Goal: Task Accomplishment & Management: Manage account settings

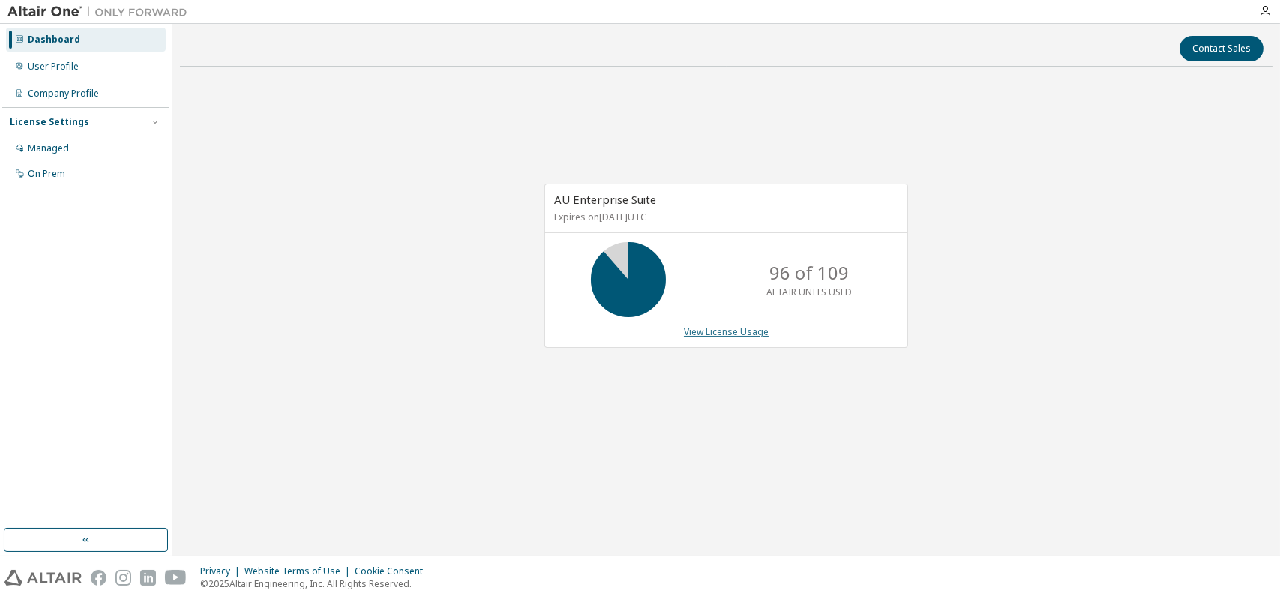
click at [722, 331] on link "View License Usage" at bounding box center [726, 332] width 85 height 13
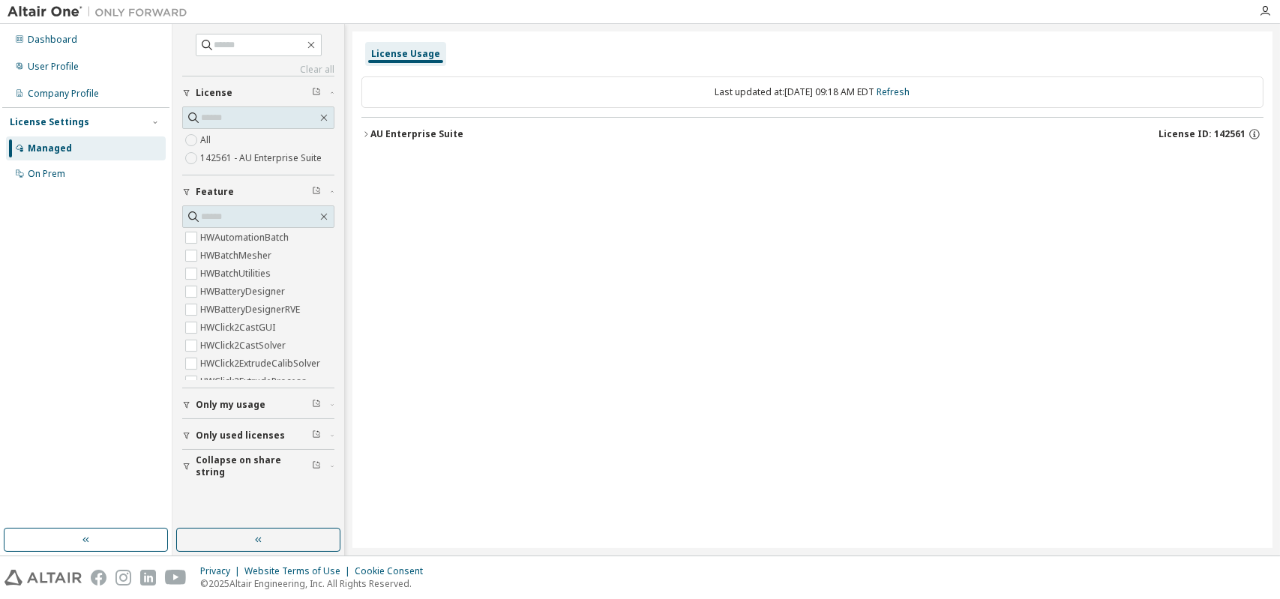
scroll to position [450, 0]
click at [184, 433] on icon "button" at bounding box center [187, 436] width 6 height 7
click at [183, 435] on icon "button" at bounding box center [186, 435] width 9 height 9
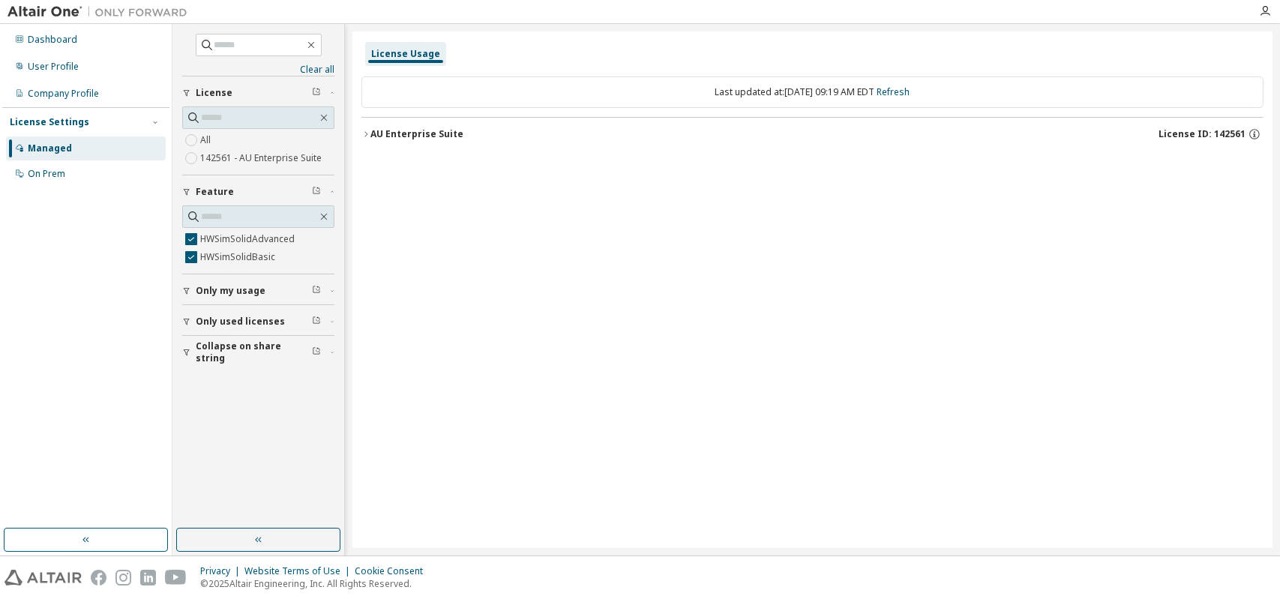
click at [185, 319] on icon "button" at bounding box center [187, 322] width 6 height 7
click at [403, 131] on div "AU Enterprise Suite" at bounding box center [417, 134] width 93 height 12
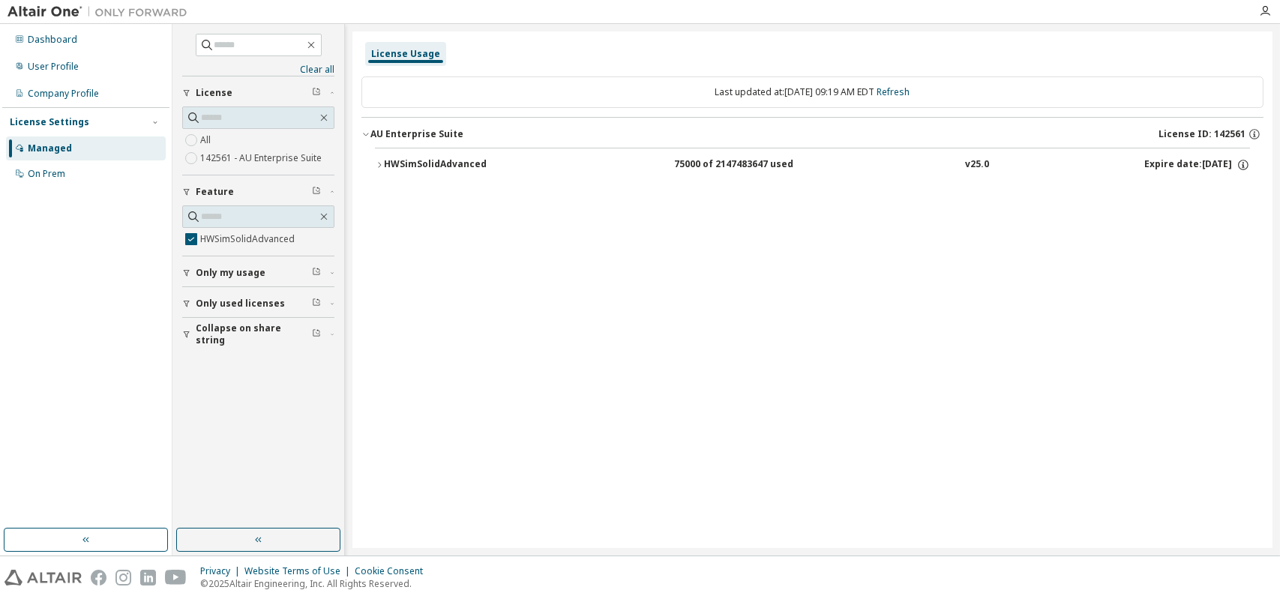
click at [439, 159] on div "HWSimSolidAdvanced" at bounding box center [451, 165] width 135 height 14
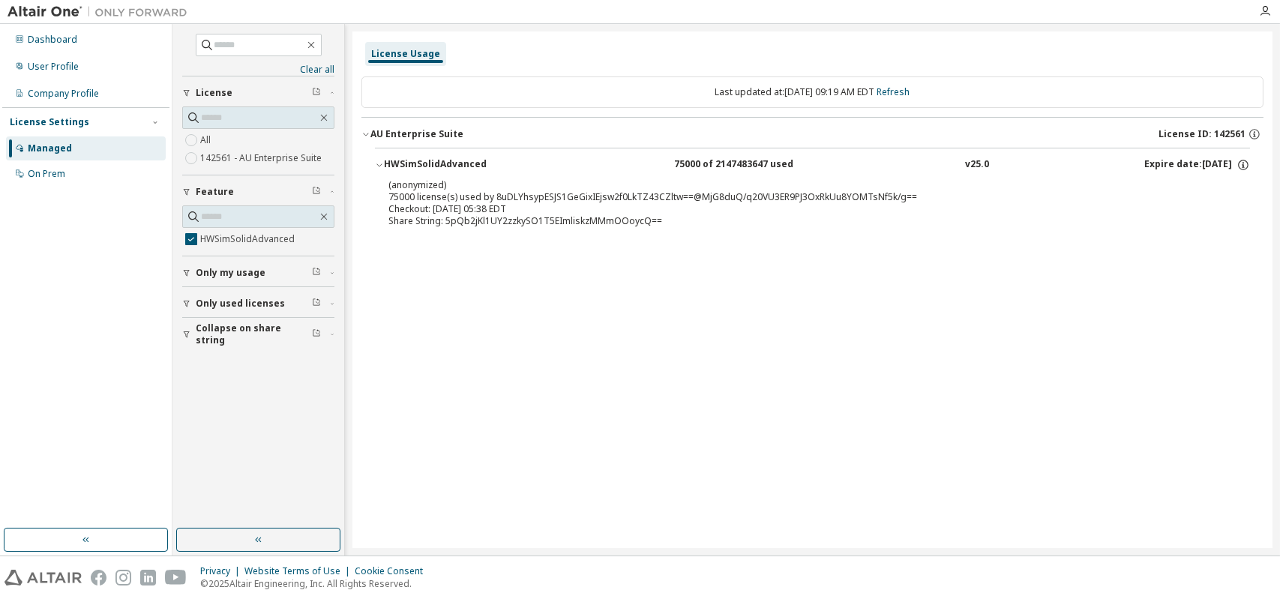
click at [188, 332] on icon "button" at bounding box center [186, 334] width 9 height 9
click at [185, 296] on button "Only used licenses" at bounding box center [258, 303] width 152 height 33
click at [183, 273] on icon "button" at bounding box center [186, 273] width 9 height 9
click at [909, 94] on link "Refresh" at bounding box center [894, 92] width 33 height 13
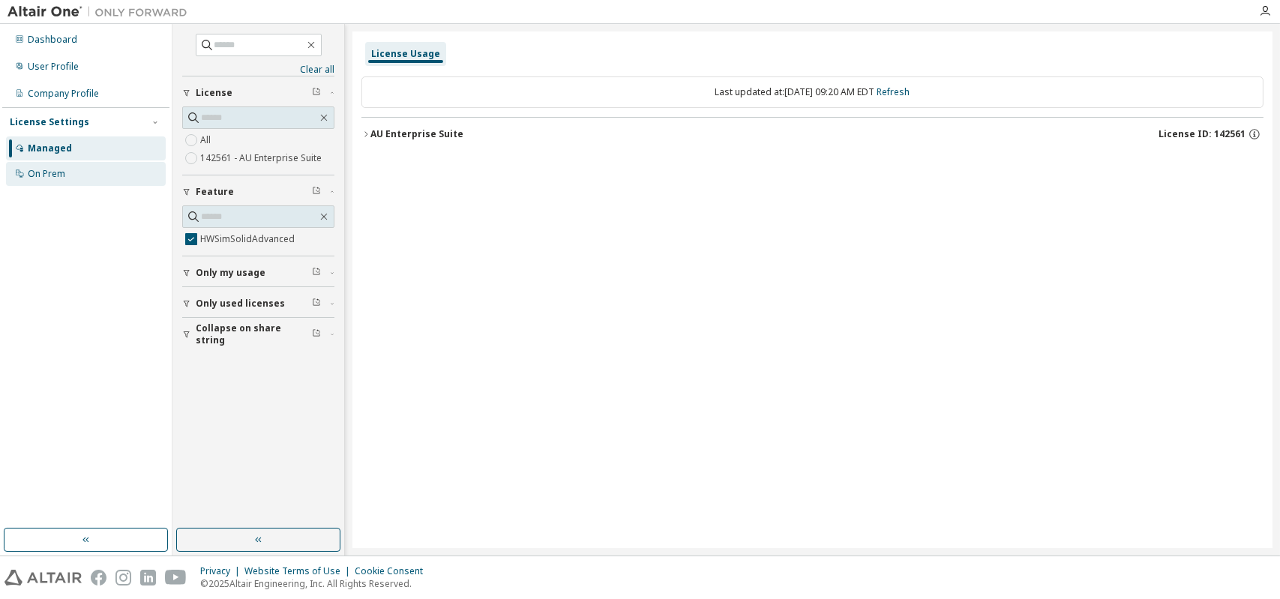
click at [62, 176] on div "On Prem" at bounding box center [47, 174] width 38 height 12
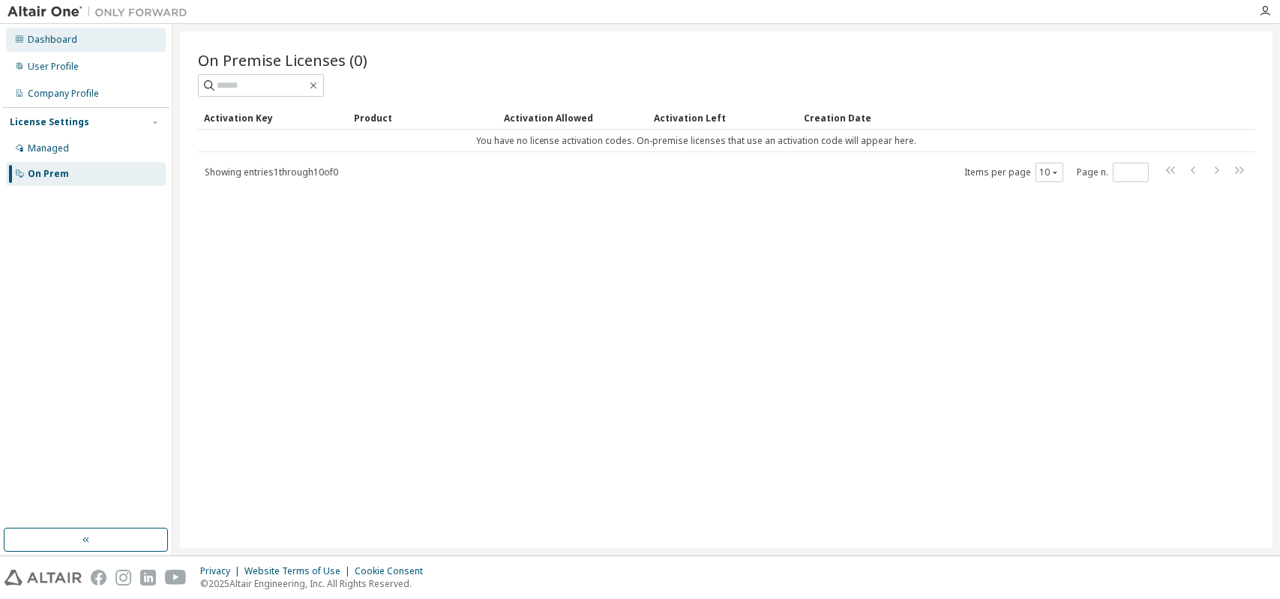
click at [47, 41] on div "Dashboard" at bounding box center [53, 40] width 50 height 12
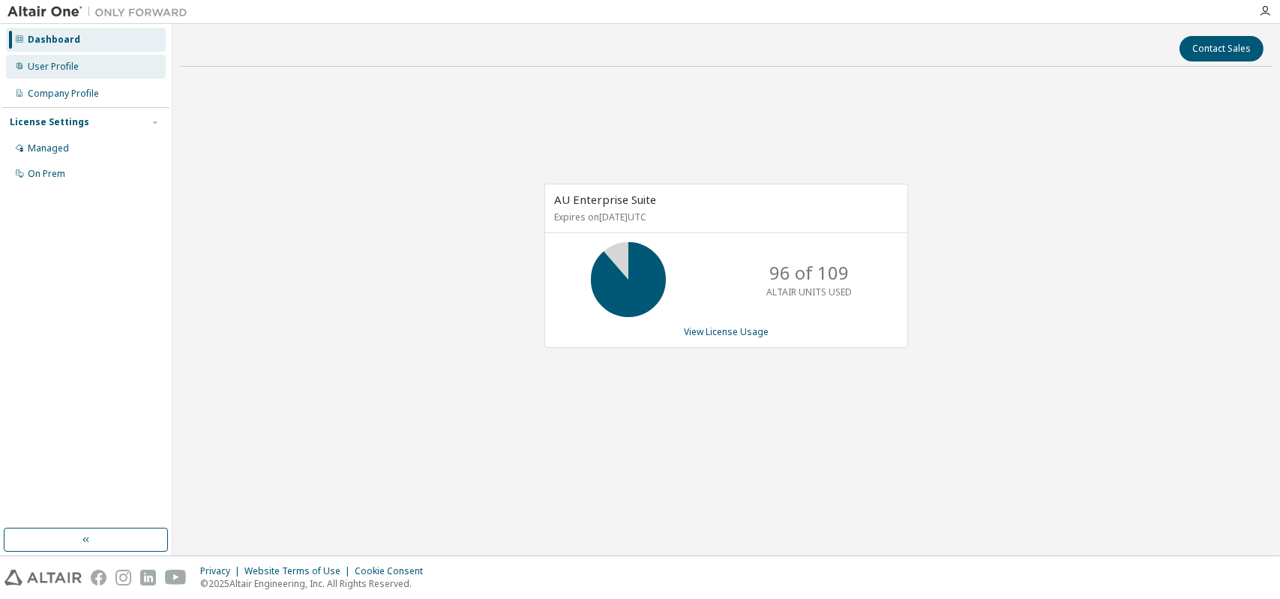
click at [55, 67] on div "User Profile" at bounding box center [53, 67] width 51 height 12
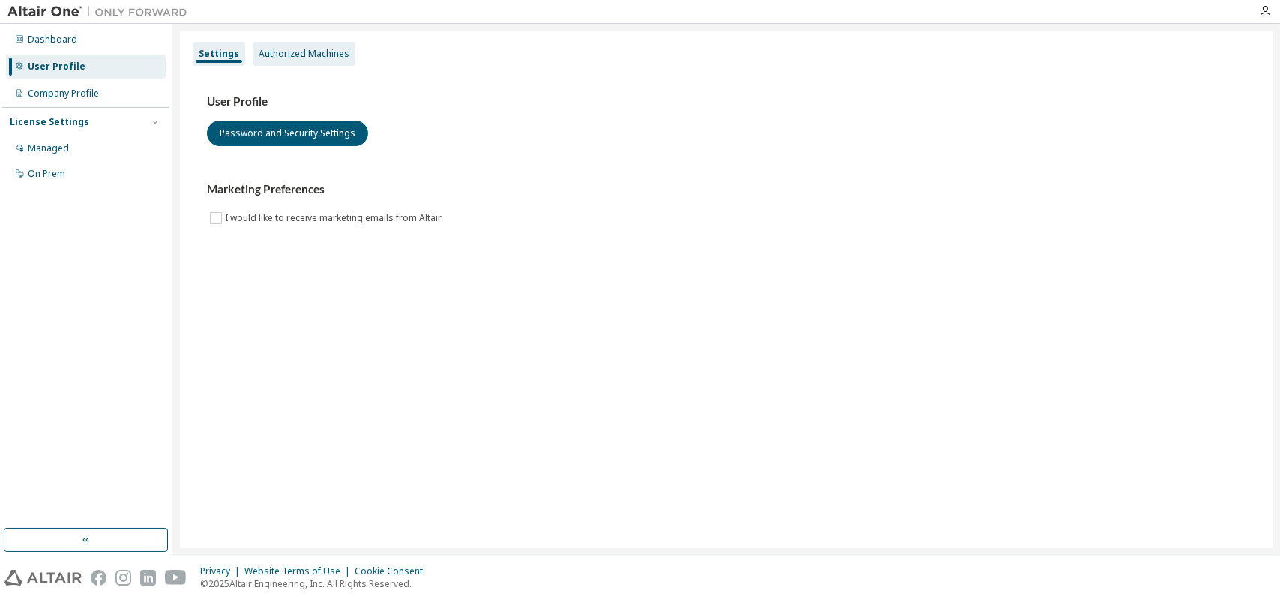
click at [307, 48] on div "Authorized Machines" at bounding box center [304, 54] width 91 height 12
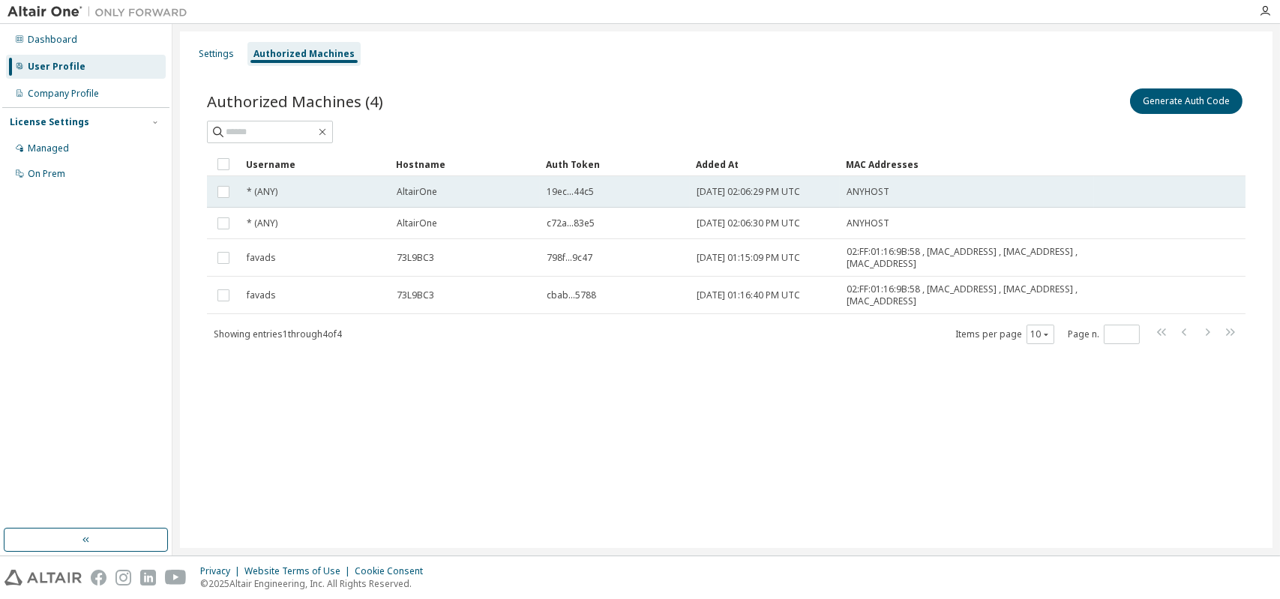
click at [420, 195] on span "AltairOne" at bounding box center [417, 192] width 41 height 12
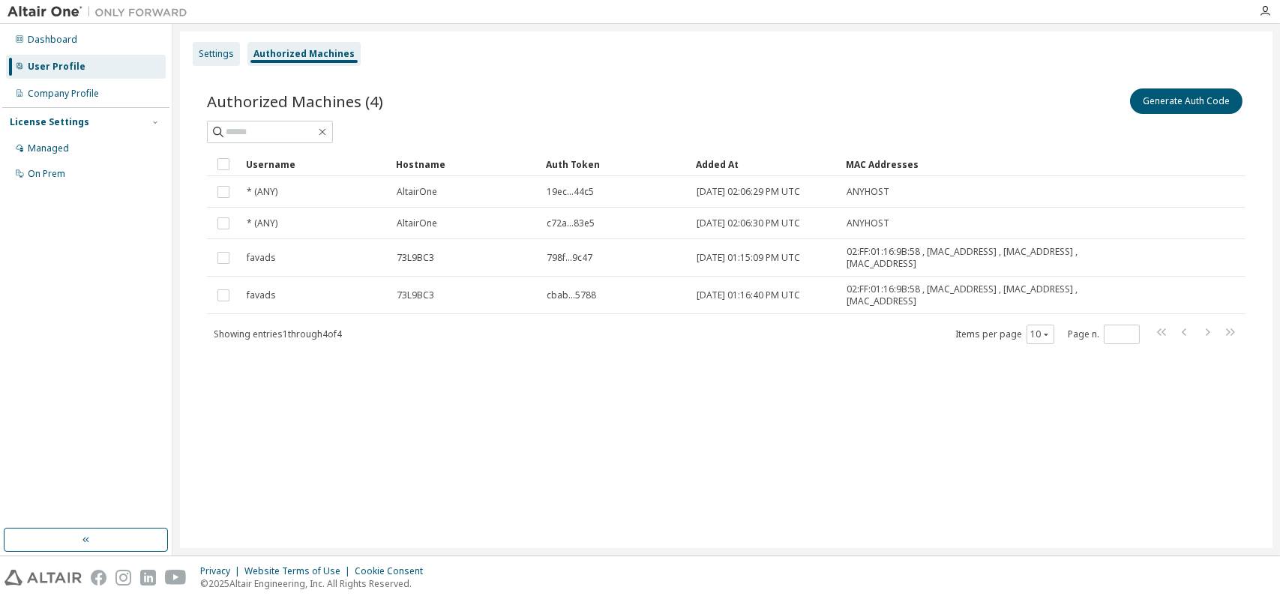
click at [210, 52] on div "Settings" at bounding box center [216, 54] width 35 height 12
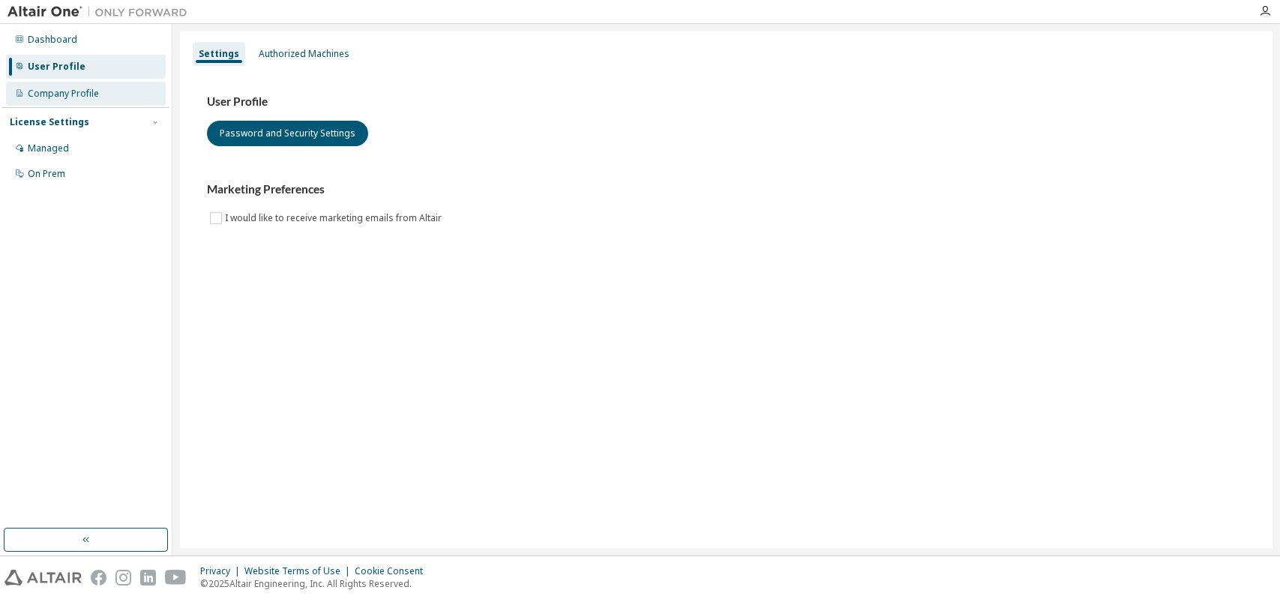
click at [50, 93] on div "Company Profile" at bounding box center [63, 94] width 71 height 12
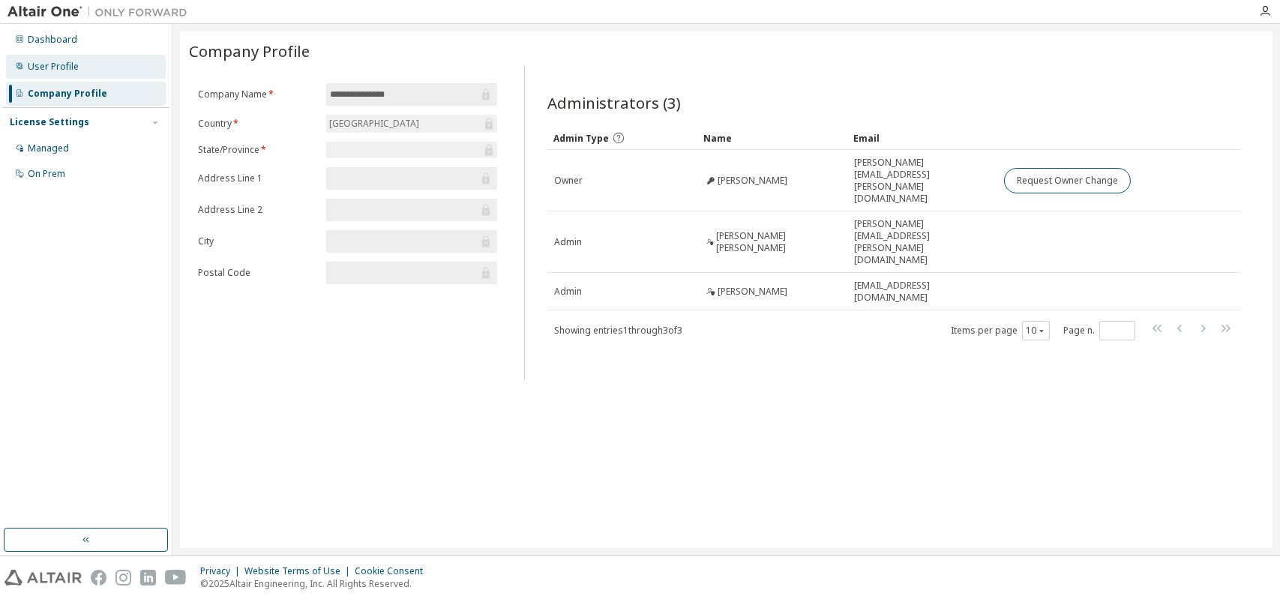
click at [50, 54] on div "Dashboard User Profile Company Profile License Settings Managed On Prem" at bounding box center [85, 106] width 167 height 161
click at [49, 41] on div "Dashboard" at bounding box center [53, 40] width 50 height 12
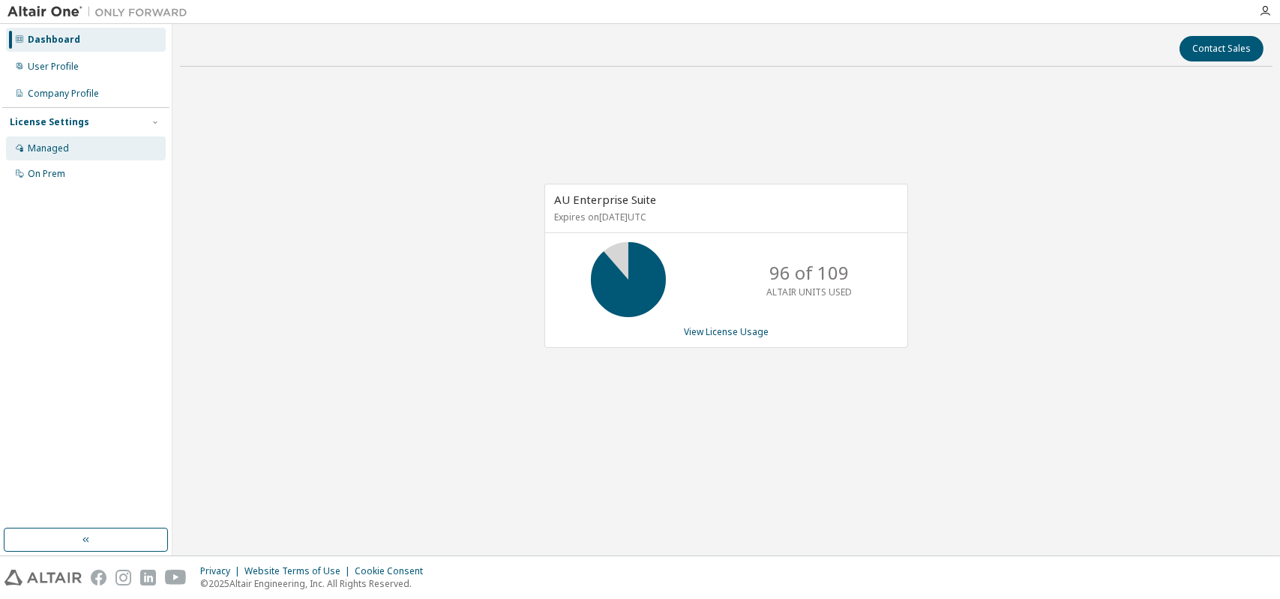
click at [43, 144] on div "Managed" at bounding box center [48, 149] width 41 height 12
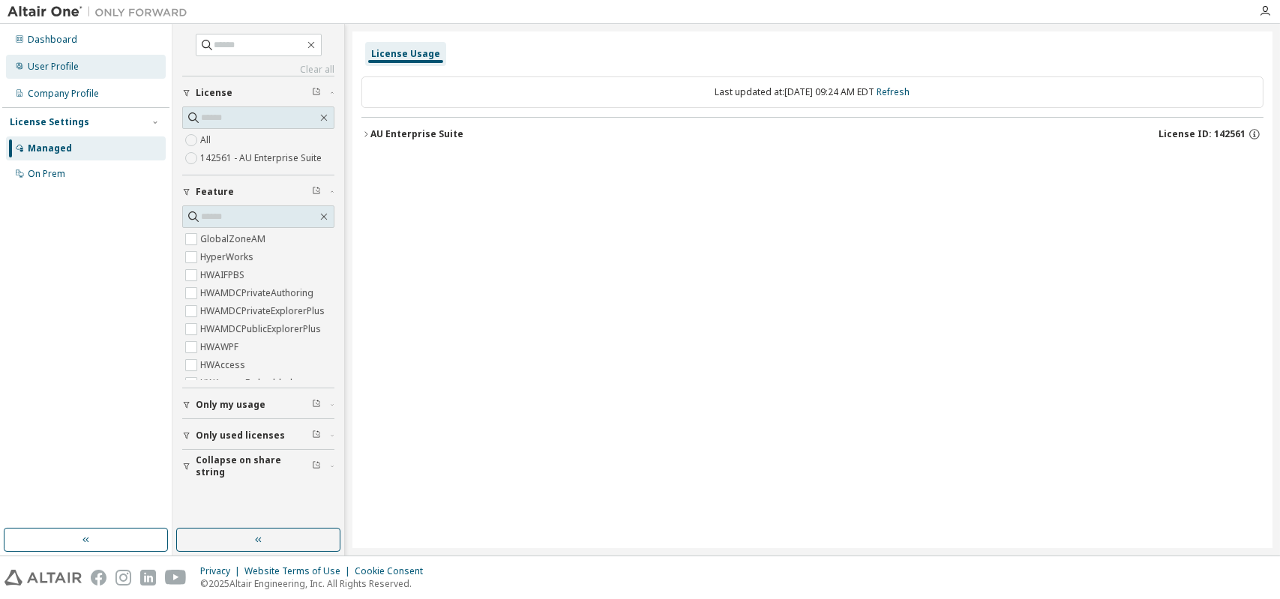
click at [42, 68] on div "User Profile" at bounding box center [53, 67] width 51 height 12
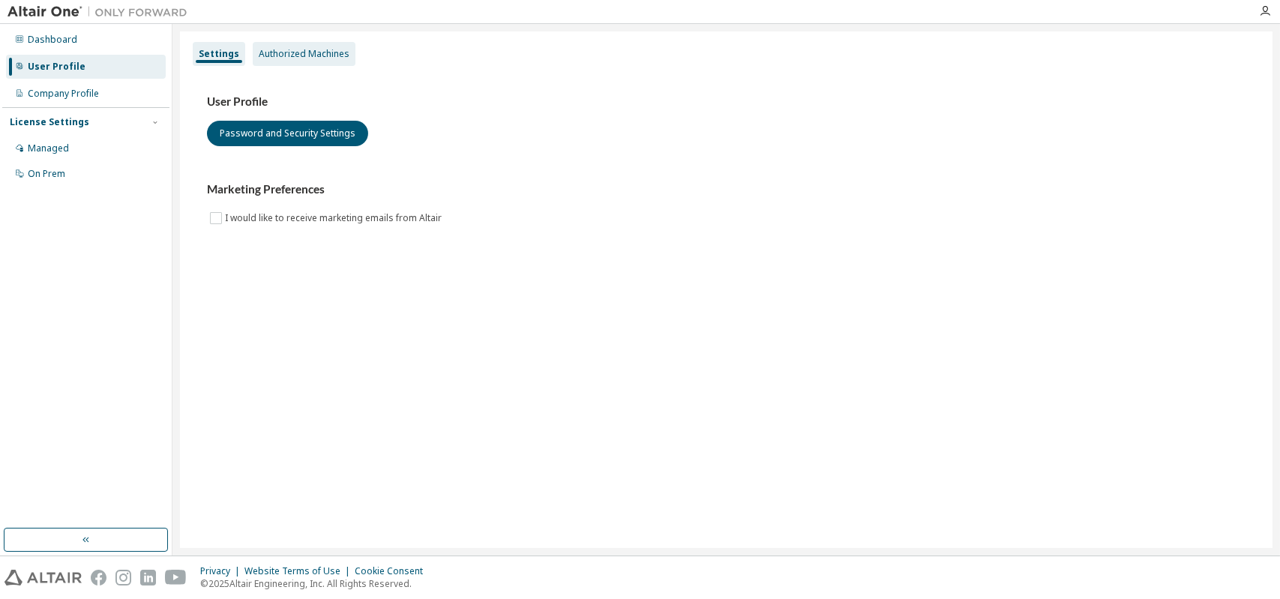
click at [288, 58] on div "Authorized Machines" at bounding box center [304, 54] width 91 height 12
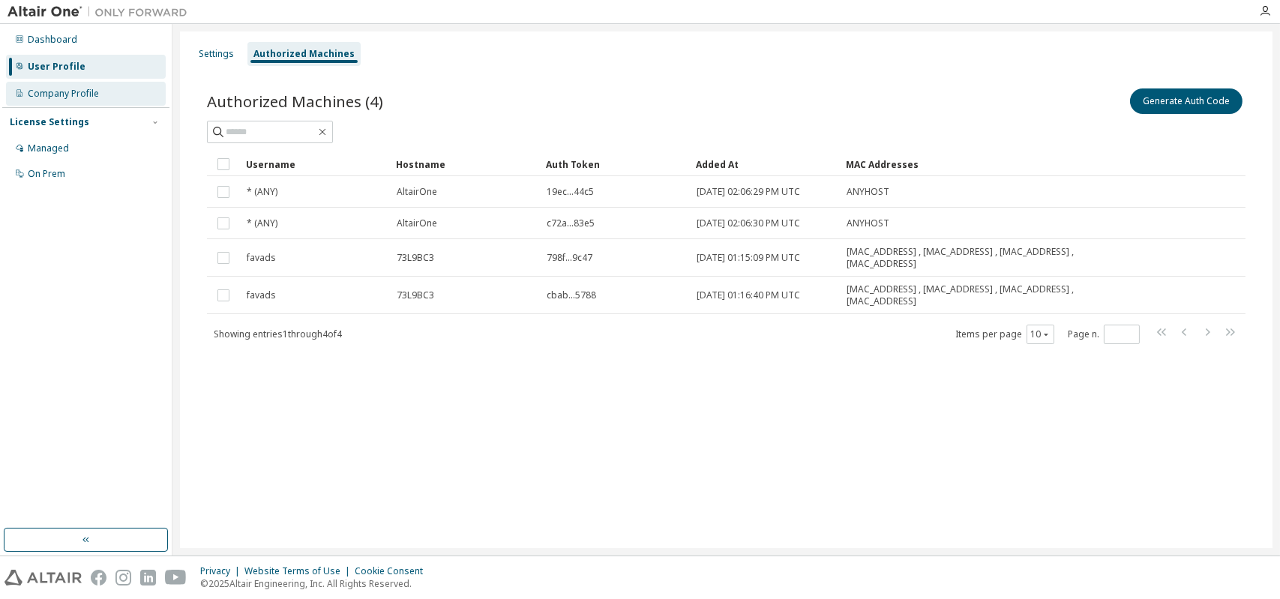
click at [66, 96] on div "Company Profile" at bounding box center [63, 94] width 71 height 12
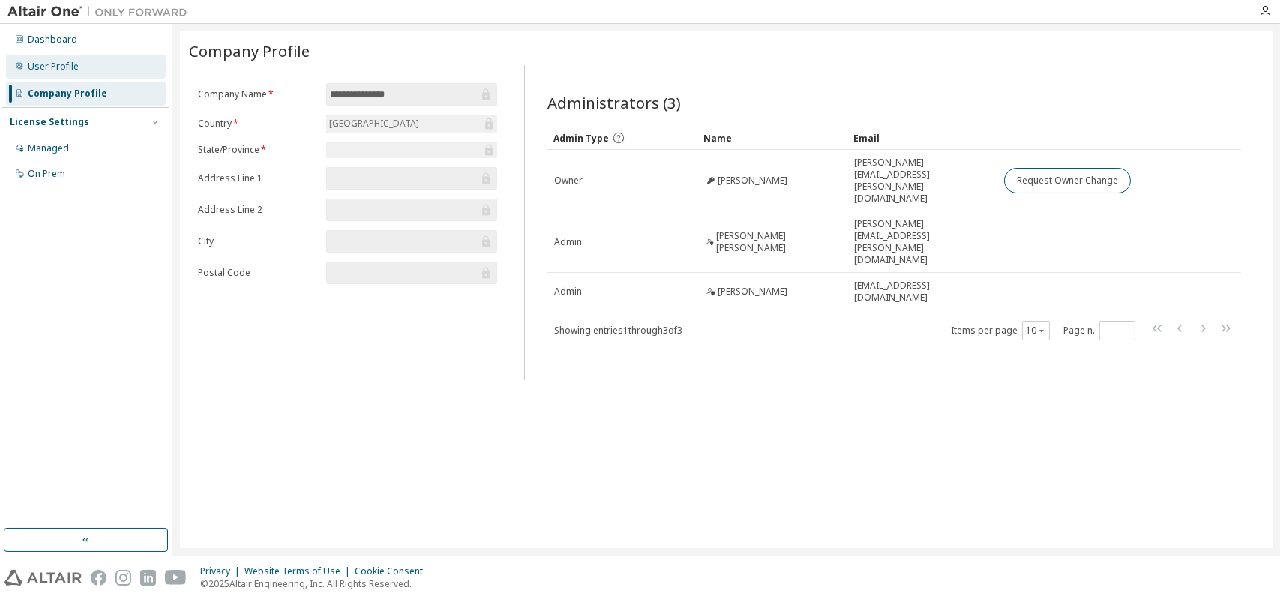
click at [37, 68] on div "User Profile" at bounding box center [53, 67] width 51 height 12
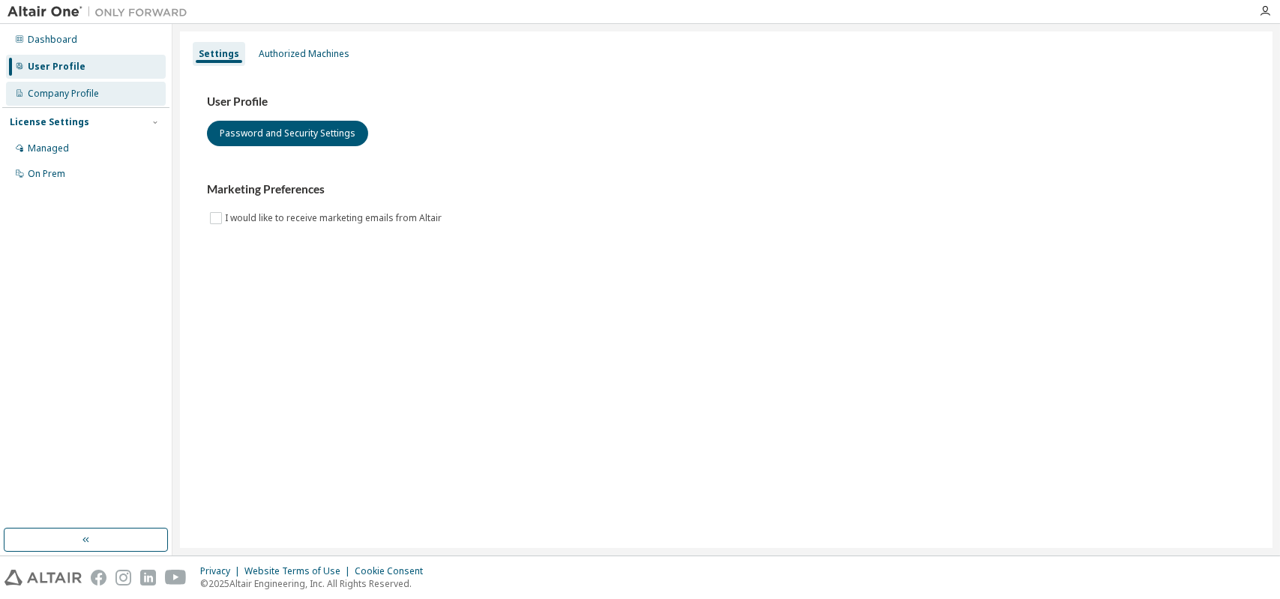
click at [72, 92] on div "Company Profile" at bounding box center [63, 94] width 71 height 12
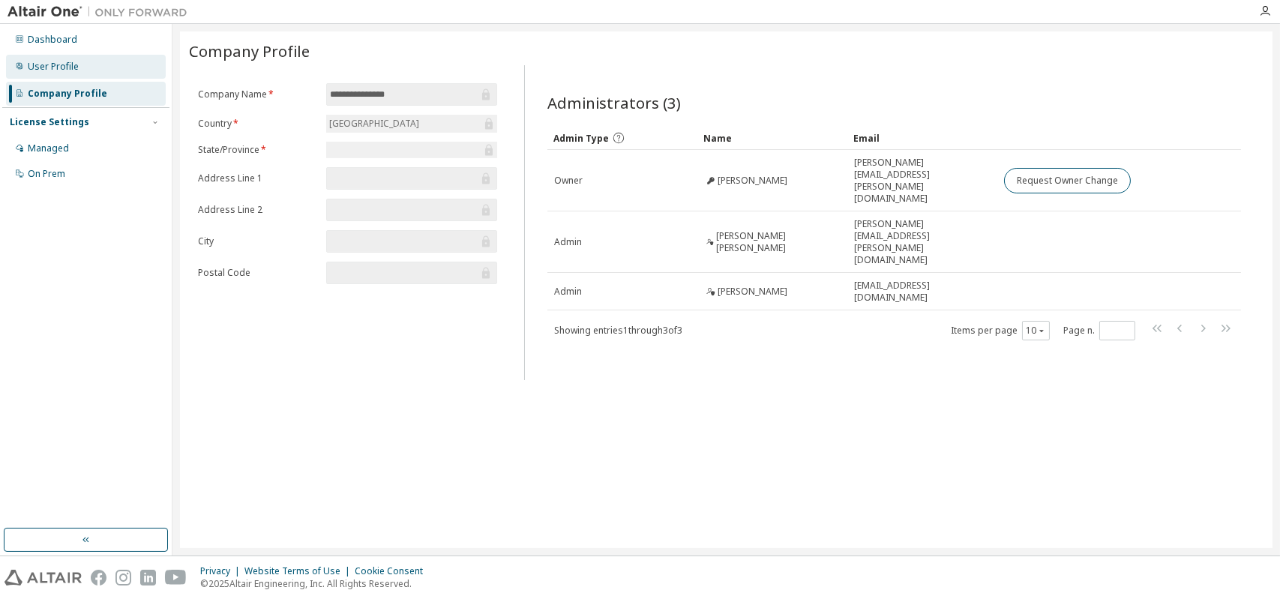
click at [29, 70] on div "User Profile" at bounding box center [53, 67] width 51 height 12
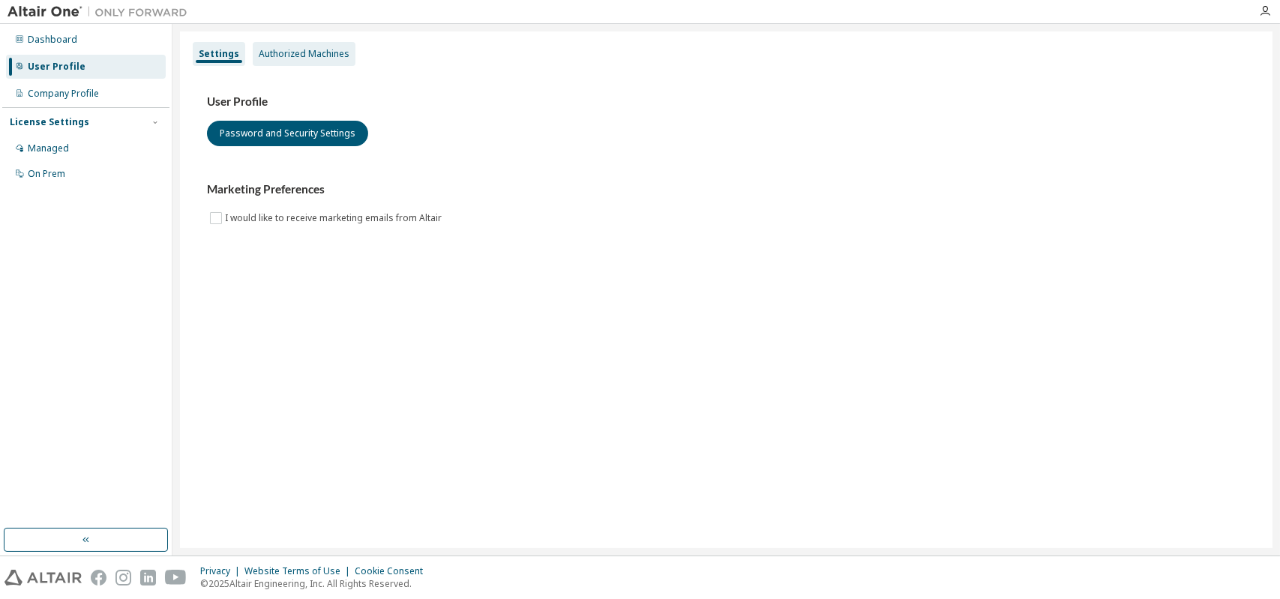
click at [292, 49] on div "Authorized Machines" at bounding box center [304, 54] width 91 height 12
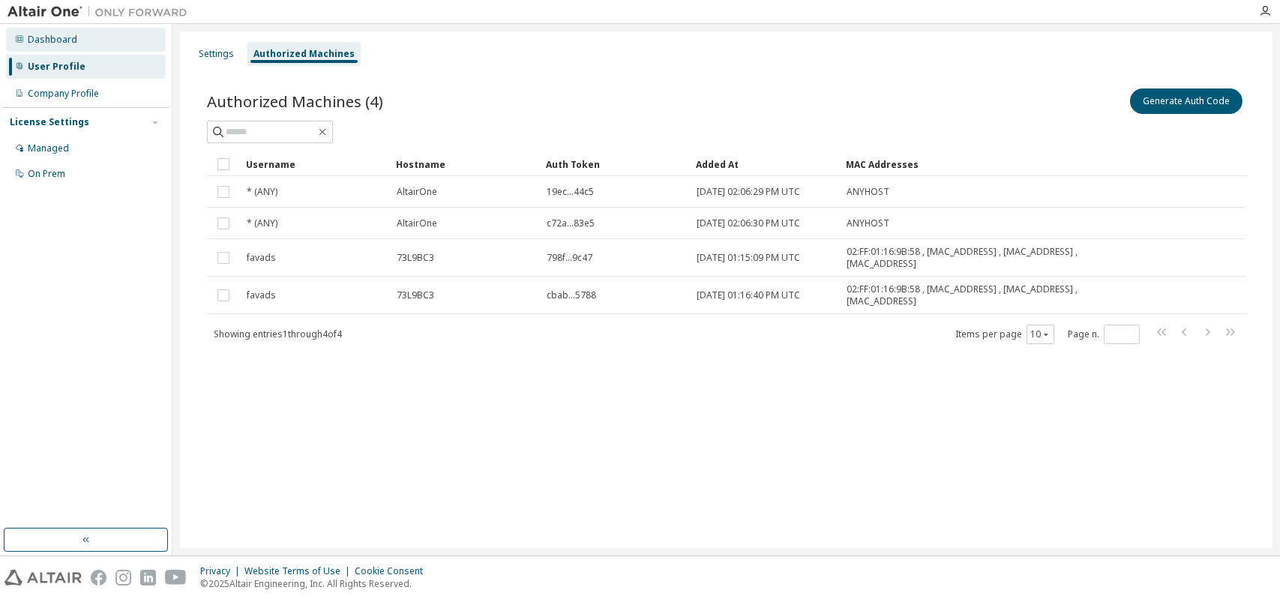
click at [49, 38] on div "Dashboard" at bounding box center [53, 40] width 50 height 12
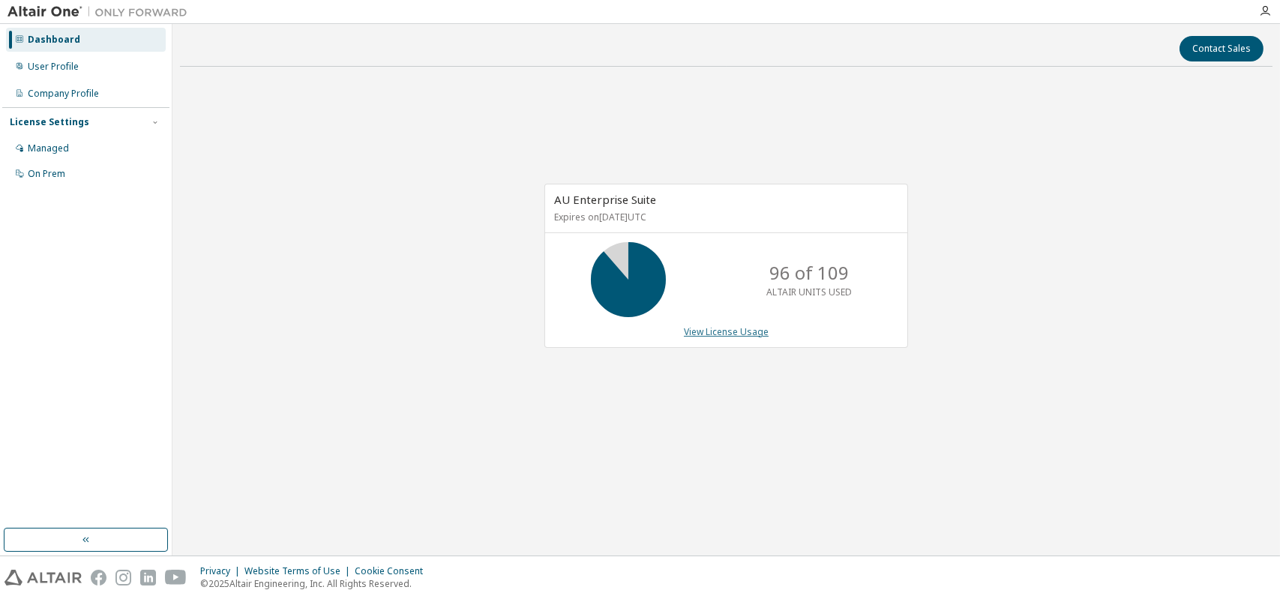
click at [727, 329] on link "View License Usage" at bounding box center [726, 332] width 85 height 13
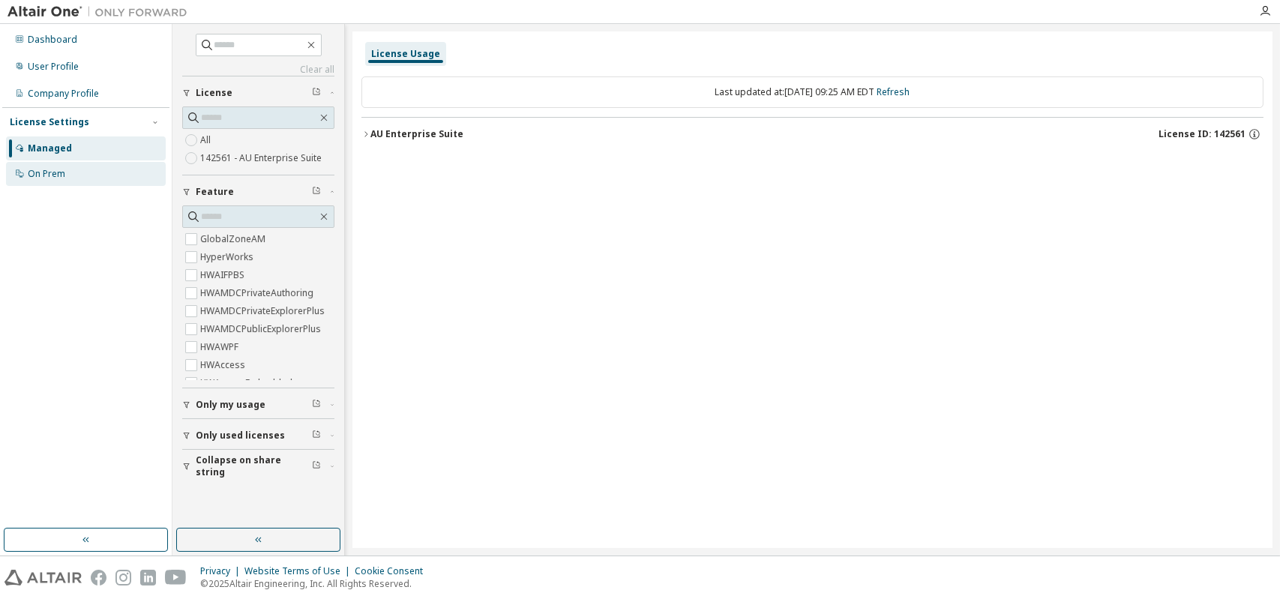
click at [38, 170] on div "On Prem" at bounding box center [47, 174] width 38 height 12
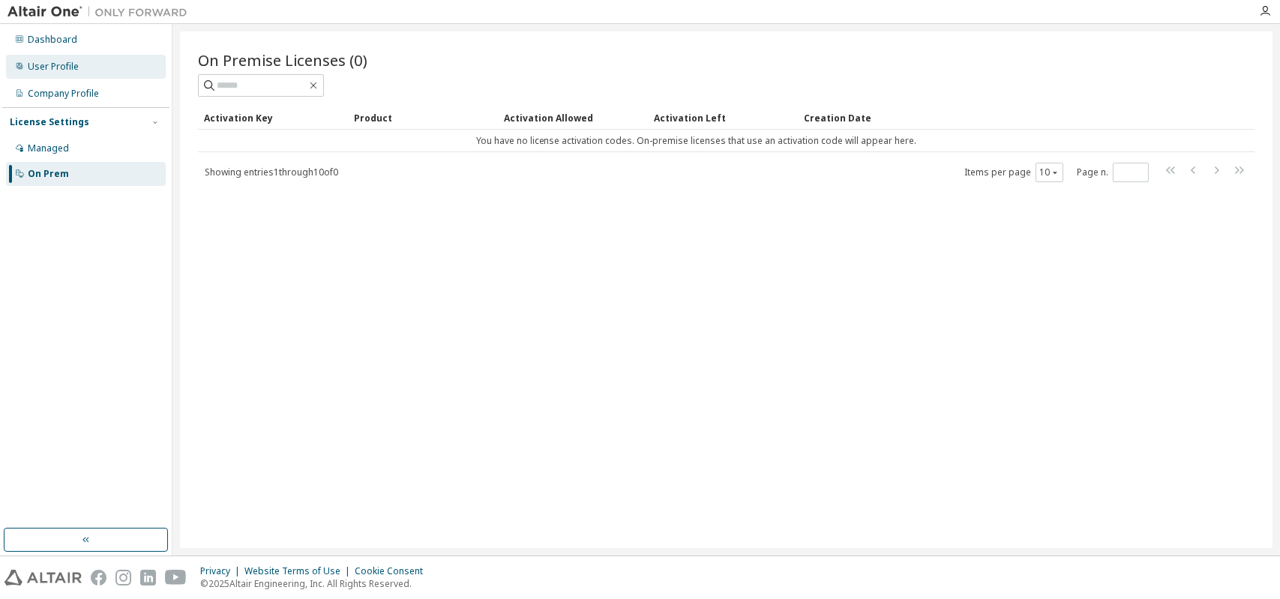
click at [42, 72] on div "User Profile" at bounding box center [86, 67] width 160 height 24
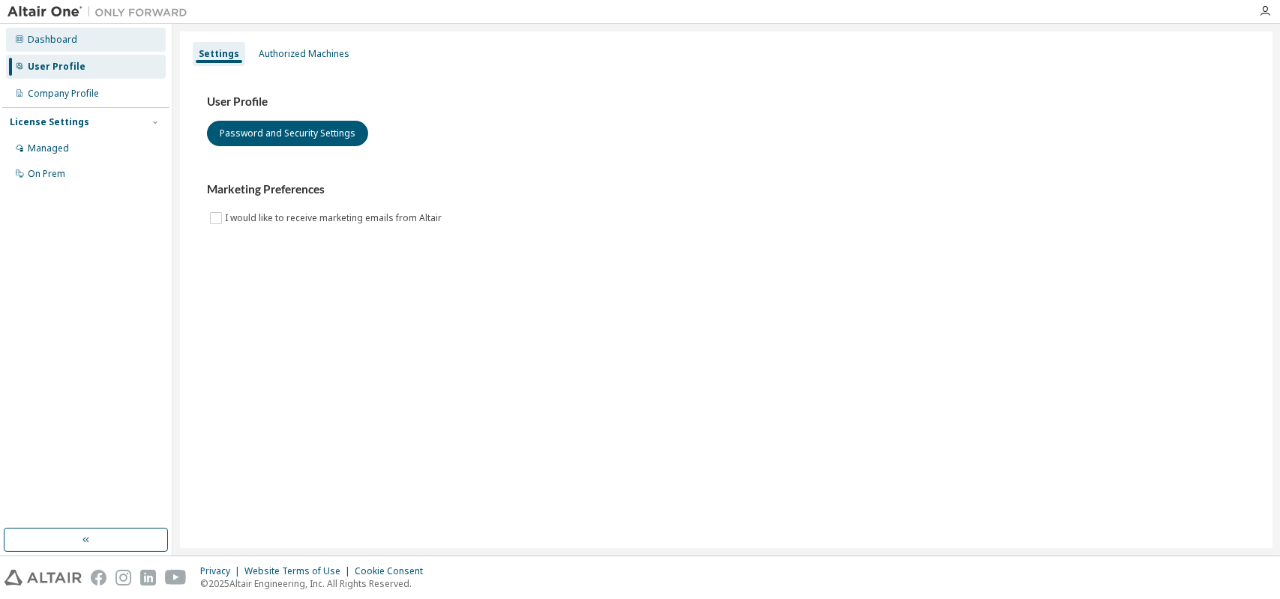
click at [48, 42] on div "Dashboard" at bounding box center [53, 40] width 50 height 12
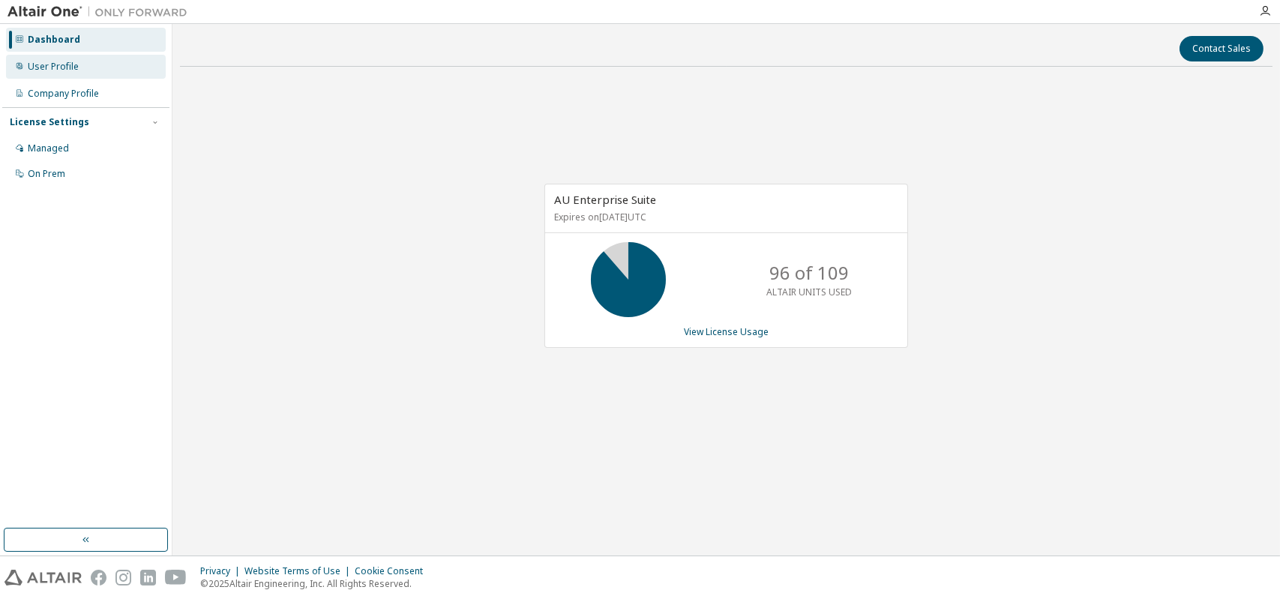
click at [68, 68] on div "User Profile" at bounding box center [53, 67] width 51 height 12
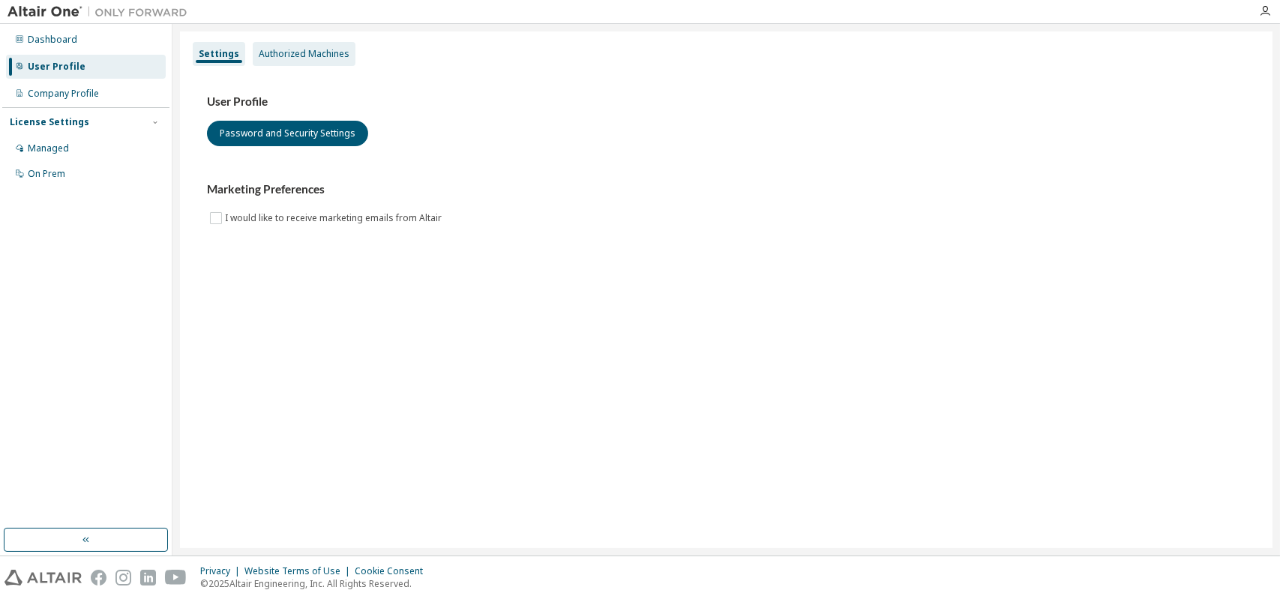
click at [305, 59] on div "Authorized Machines" at bounding box center [304, 54] width 91 height 12
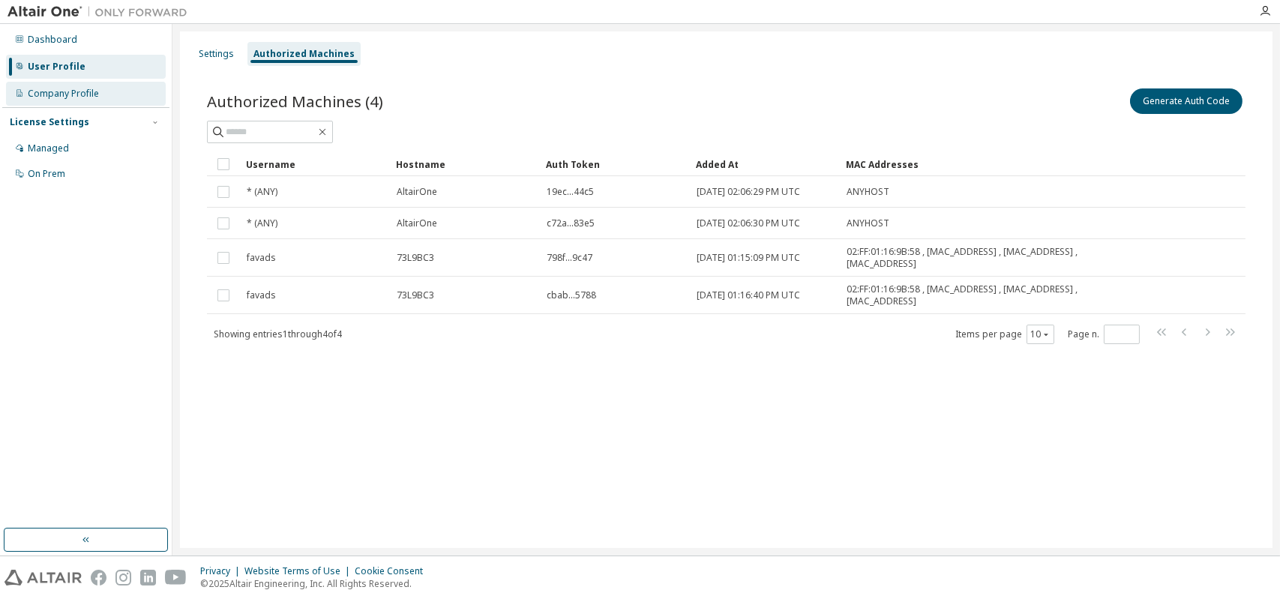
click at [61, 99] on div "Company Profile" at bounding box center [63, 94] width 71 height 12
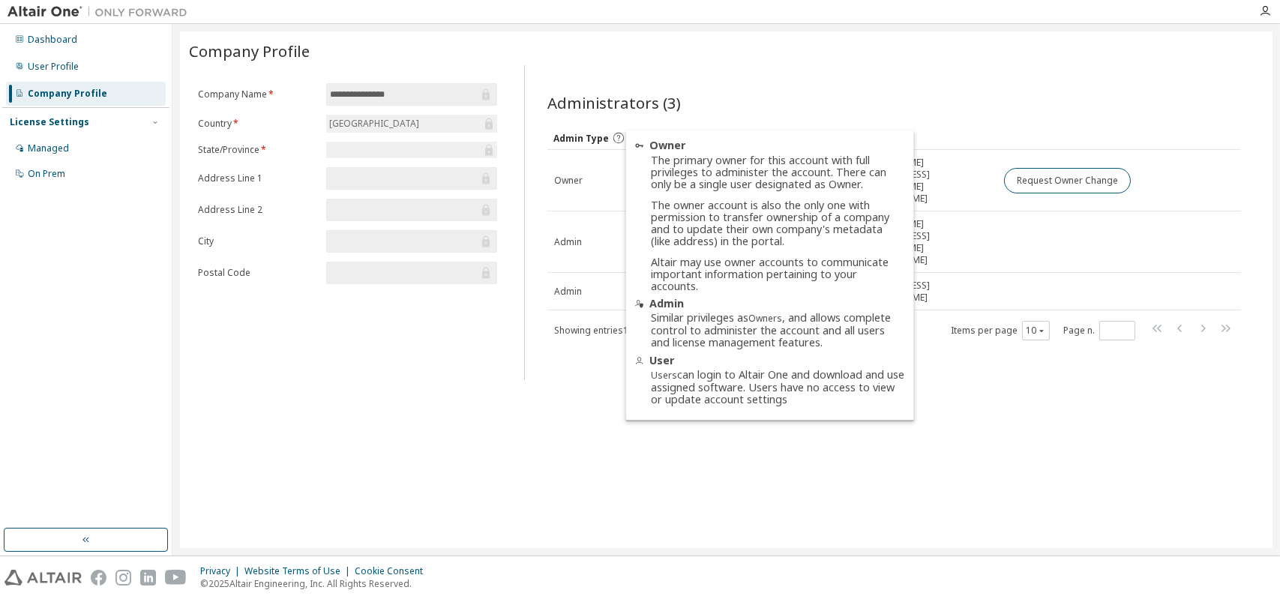
click at [1030, 389] on div "**********" at bounding box center [726, 290] width 1093 height 517
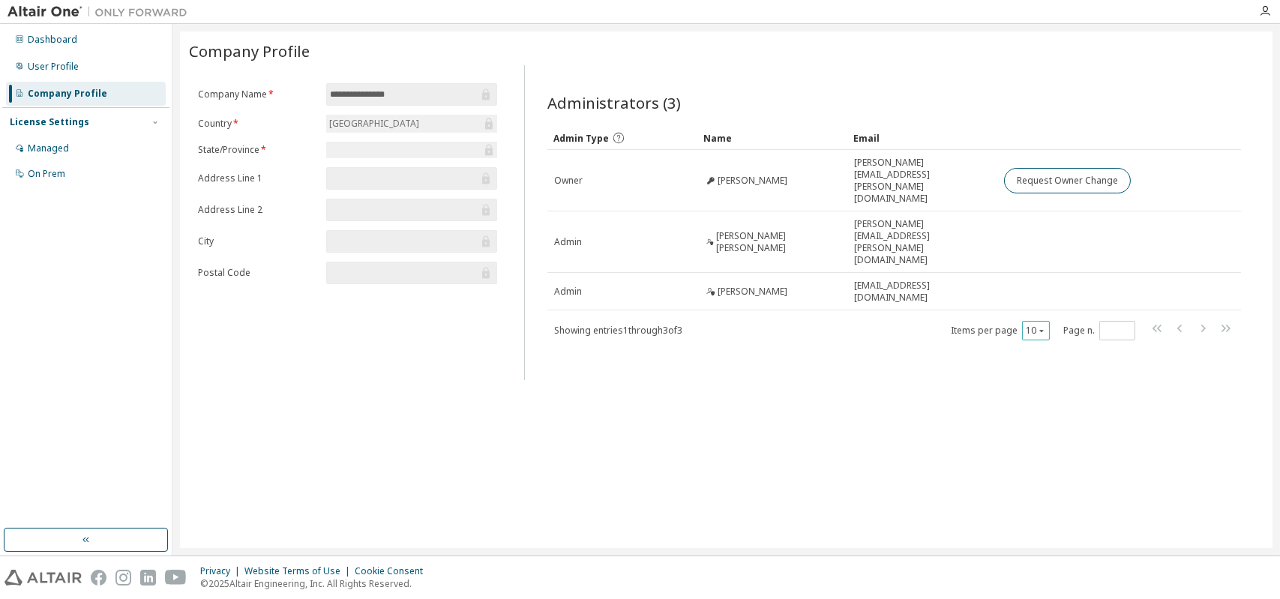
click at [1038, 326] on icon "button" at bounding box center [1041, 330] width 9 height 9
click at [1039, 332] on div "30" at bounding box center [1083, 338] width 120 height 18
click at [37, 1] on div at bounding box center [97, 11] width 195 height 23
click at [33, 12] on img at bounding box center [102, 12] width 188 height 15
click at [42, 39] on div "Dashboard" at bounding box center [53, 40] width 50 height 12
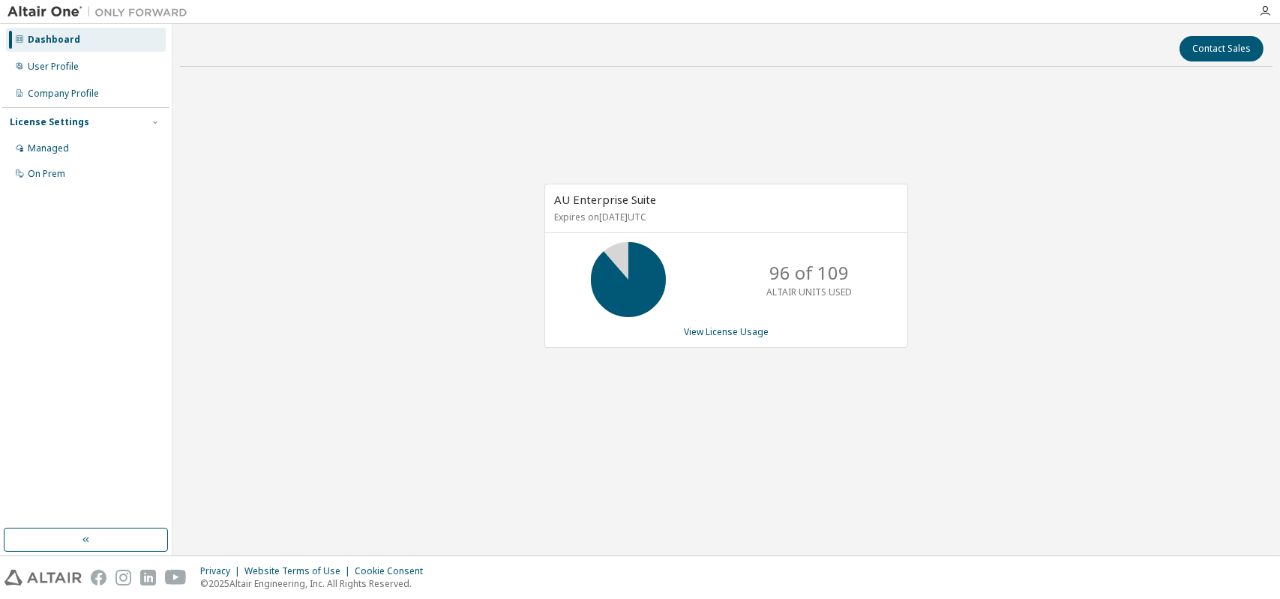
click at [60, 584] on img at bounding box center [43, 578] width 77 height 16
click at [745, 333] on link "View License Usage" at bounding box center [726, 332] width 85 height 13
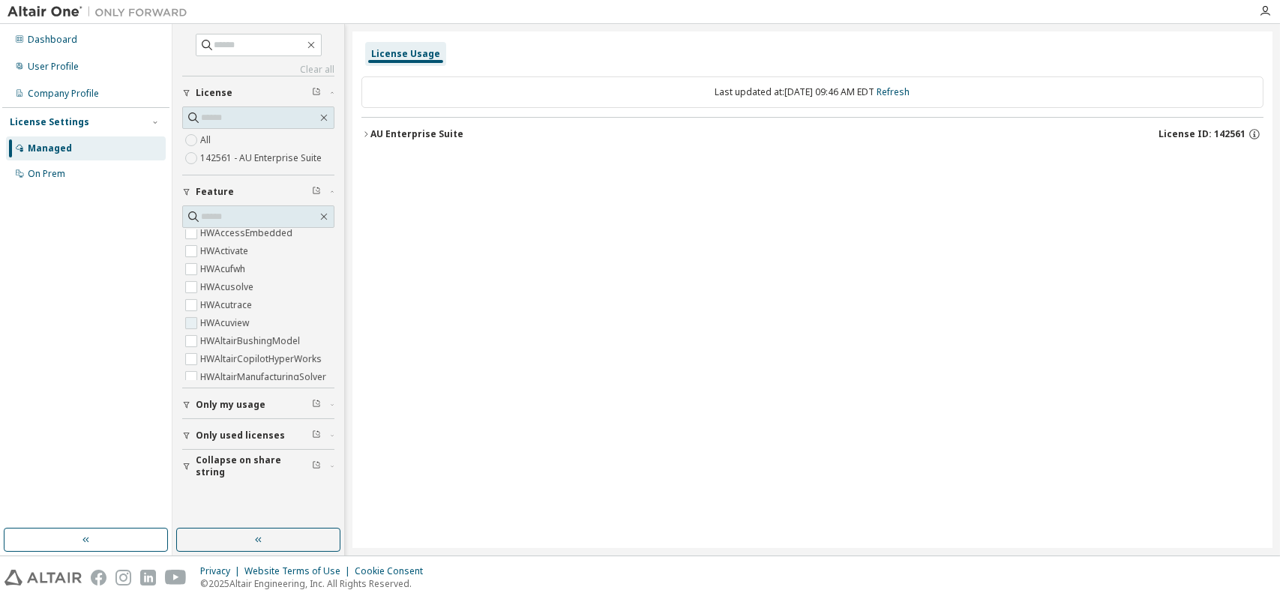
scroll to position [300, 0]
click at [1249, 134] on icon "button" at bounding box center [1255, 135] width 14 height 14
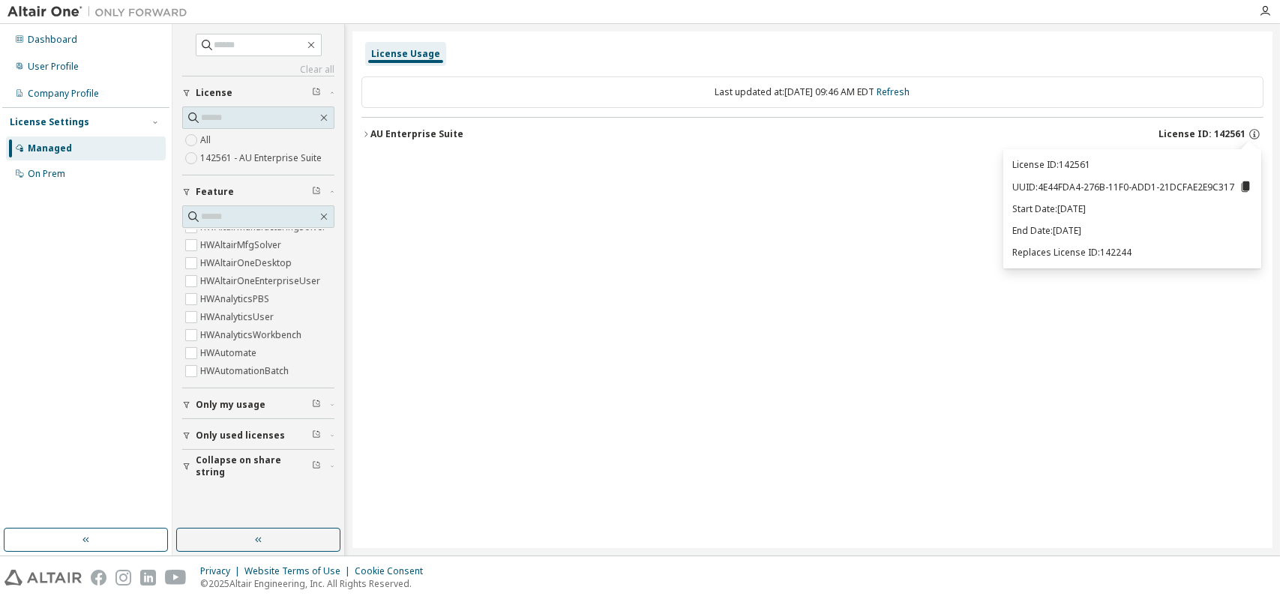
click at [369, 125] on button "AU Enterprise Suite License ID: 142561" at bounding box center [813, 134] width 902 height 33
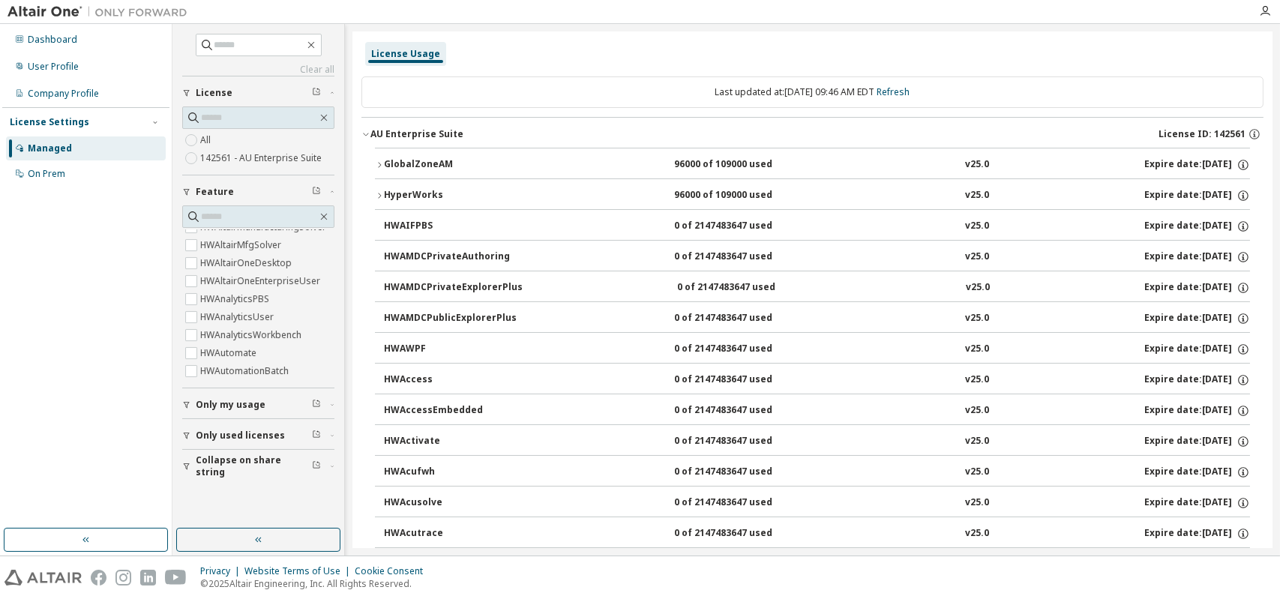
click at [368, 134] on icon "button" at bounding box center [366, 134] width 9 height 9
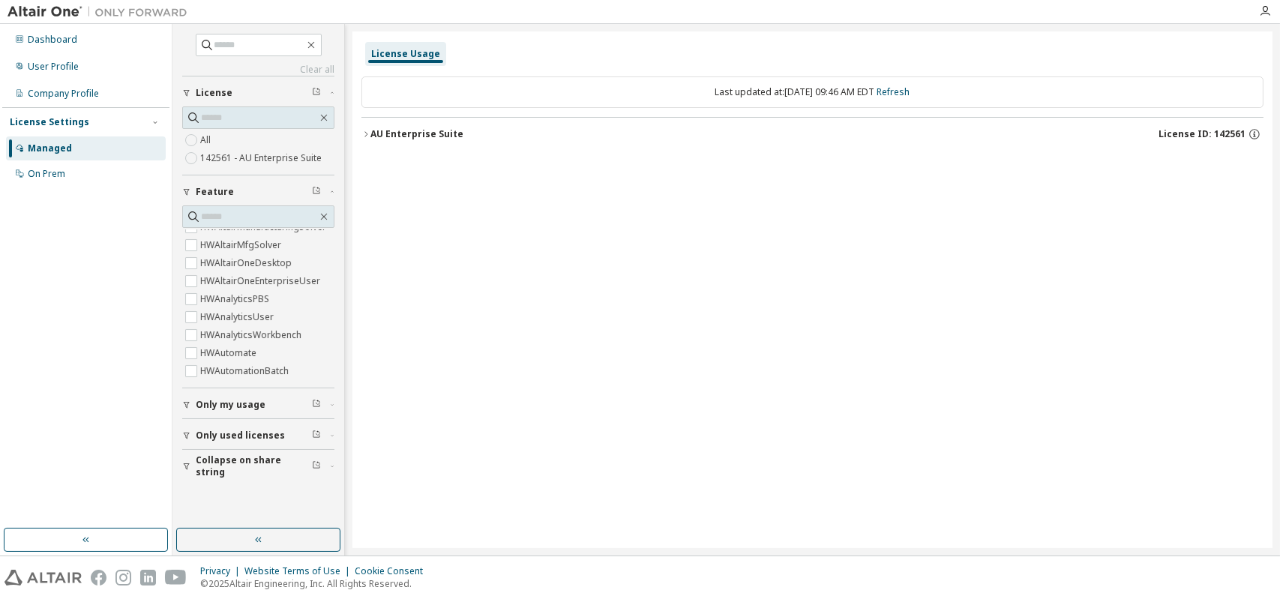
click at [374, 131] on div "AU Enterprise Suite" at bounding box center [417, 134] width 93 height 12
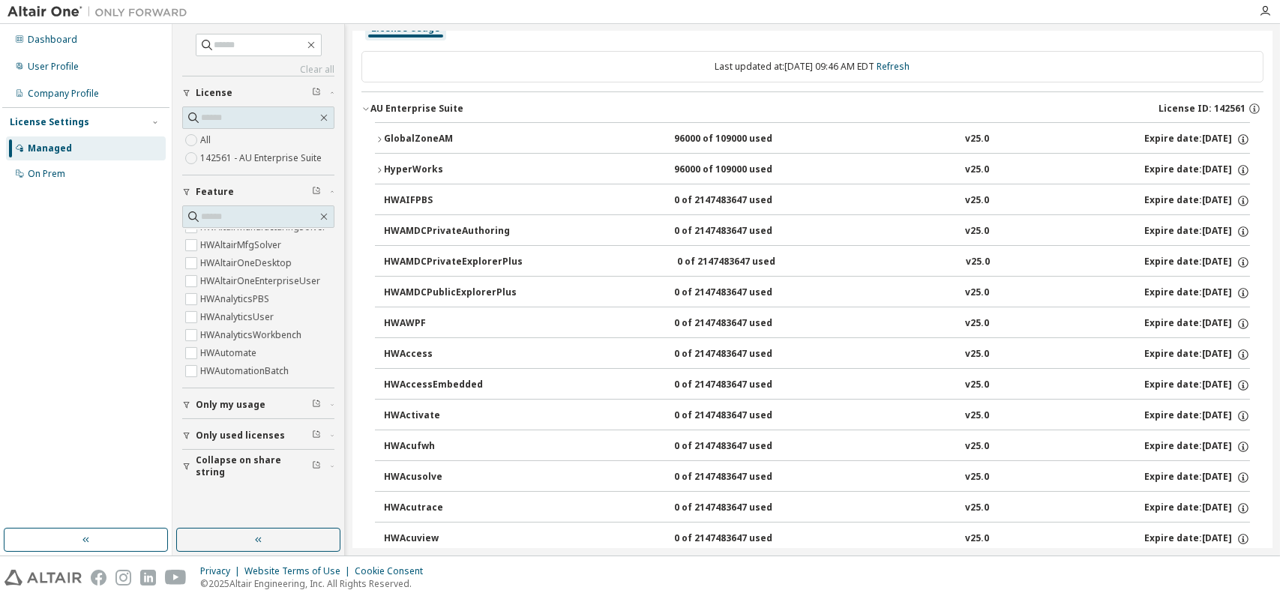
scroll to position [0, 0]
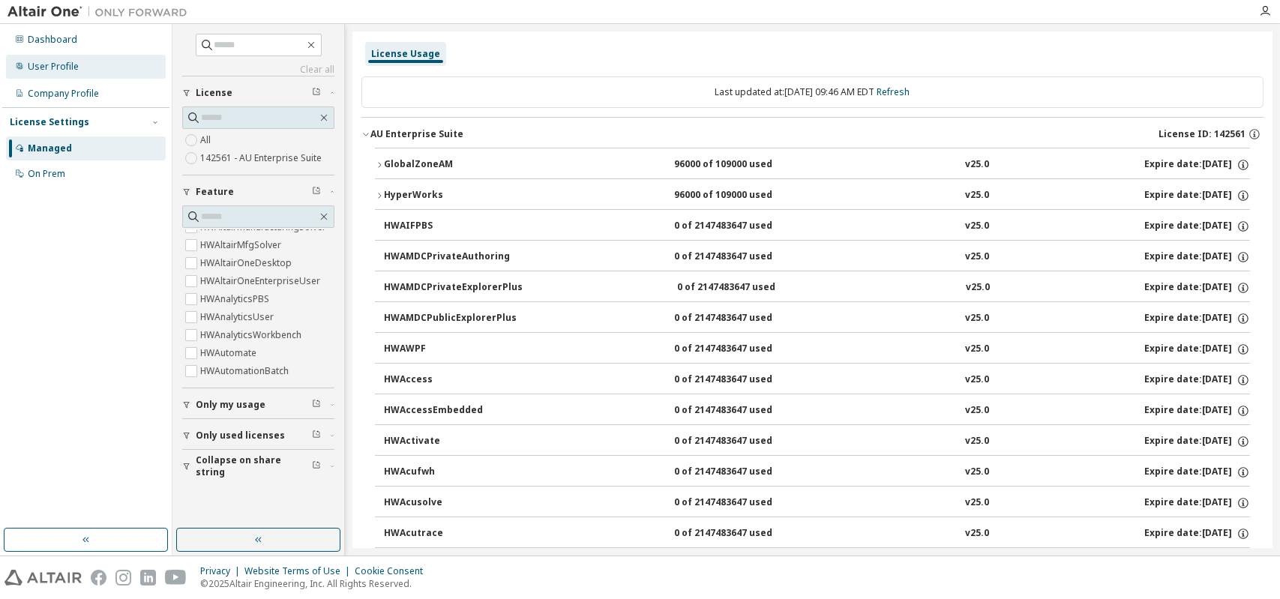
click at [45, 71] on div "User Profile" at bounding box center [53, 67] width 51 height 12
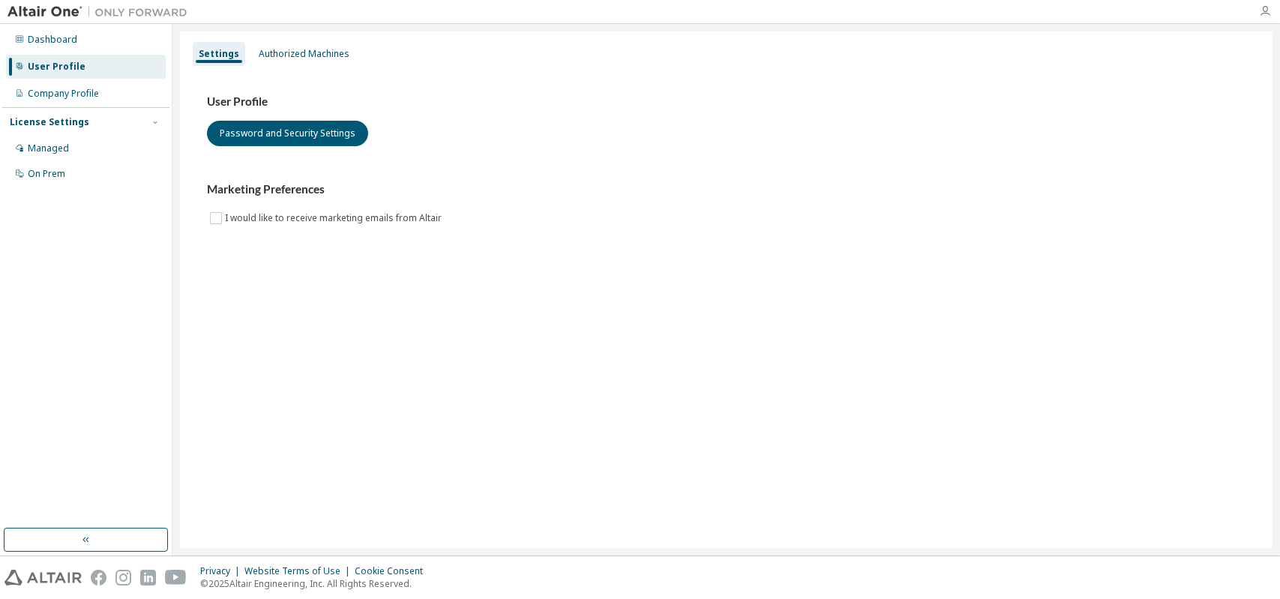
click at [1265, 10] on icon "button" at bounding box center [1265, 11] width 12 height 12
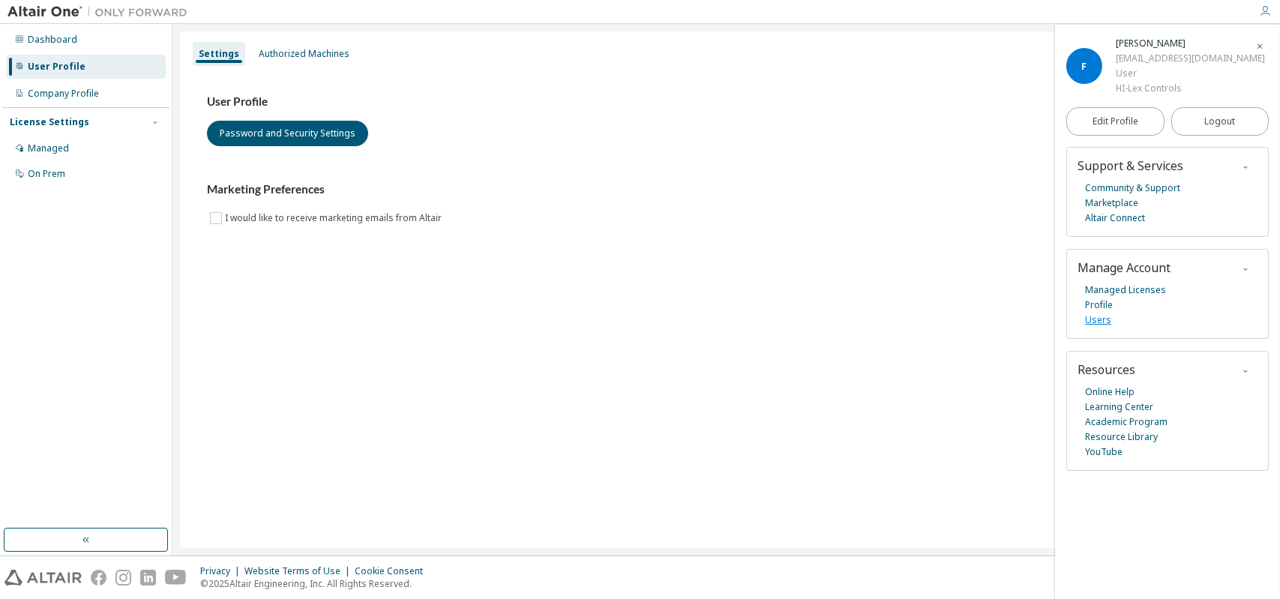
click at [1094, 321] on link "Users" at bounding box center [1098, 320] width 26 height 15
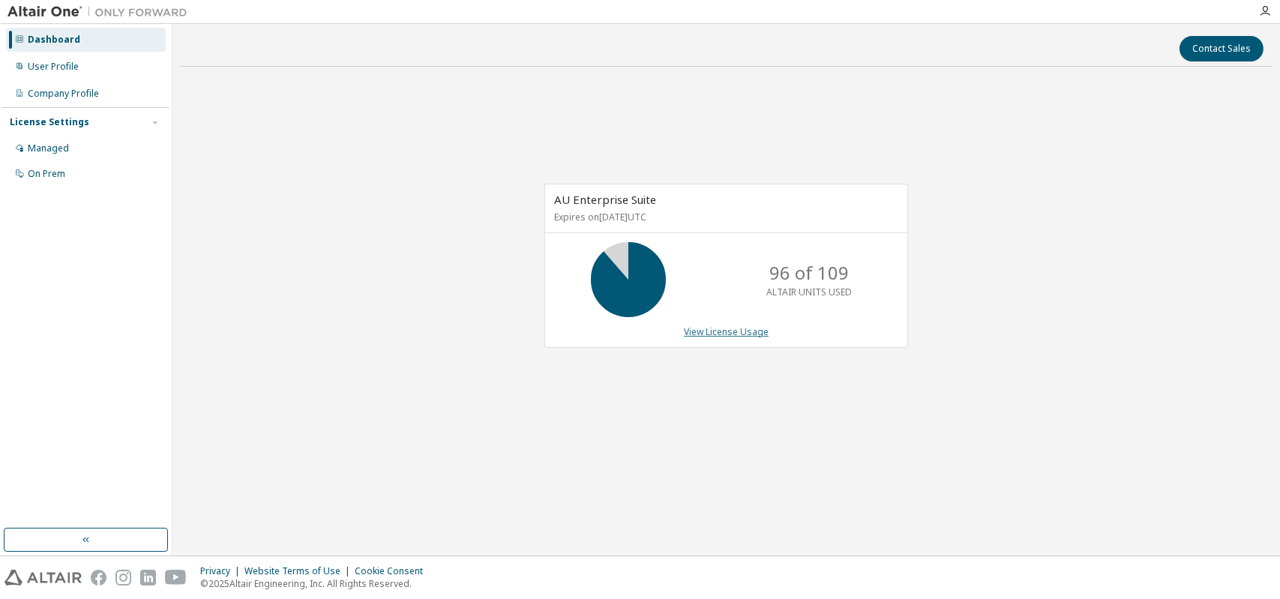
click at [719, 335] on link "View License Usage" at bounding box center [726, 332] width 85 height 13
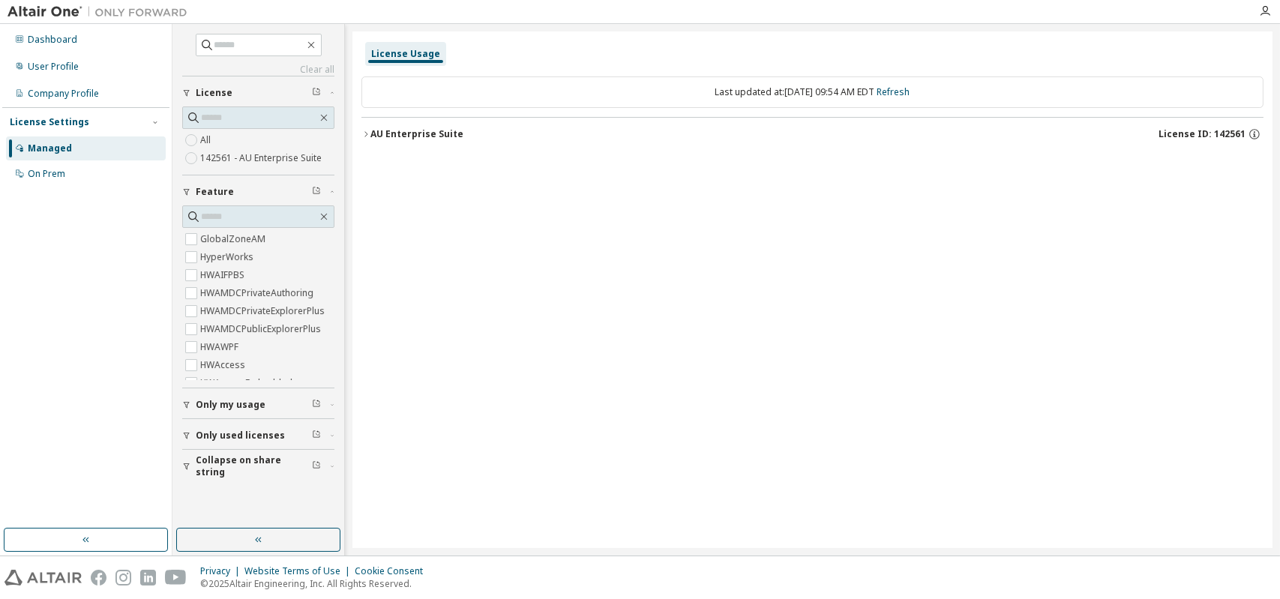
click at [362, 134] on icon "button" at bounding box center [366, 134] width 9 height 9
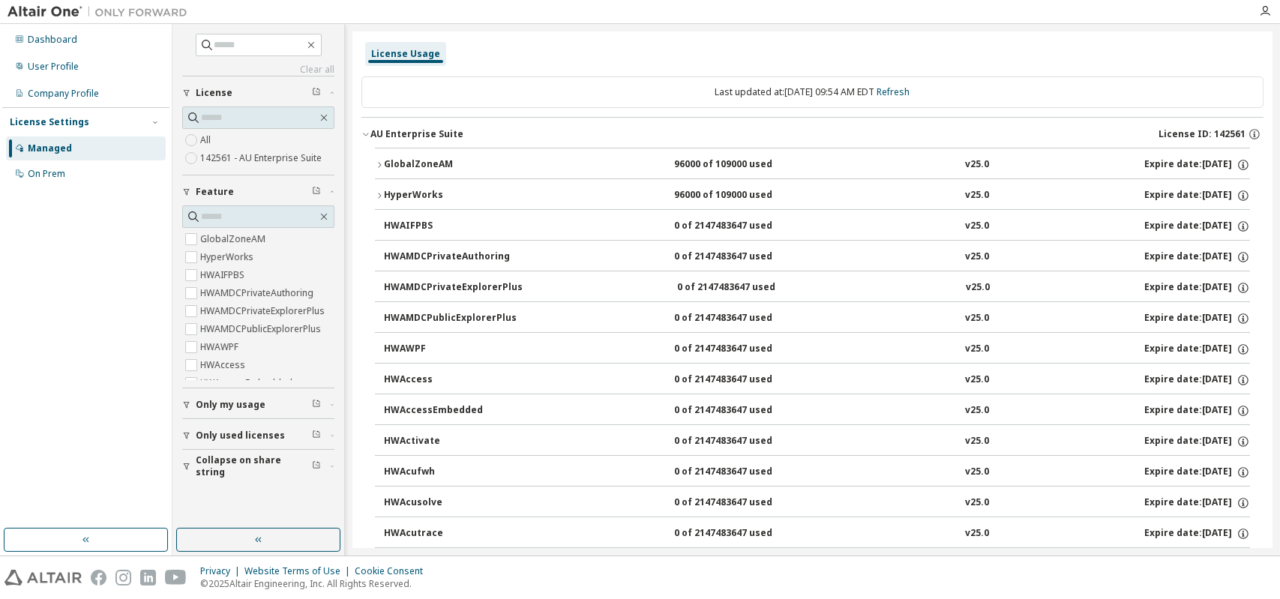
click at [367, 134] on icon "button" at bounding box center [366, 134] width 9 height 9
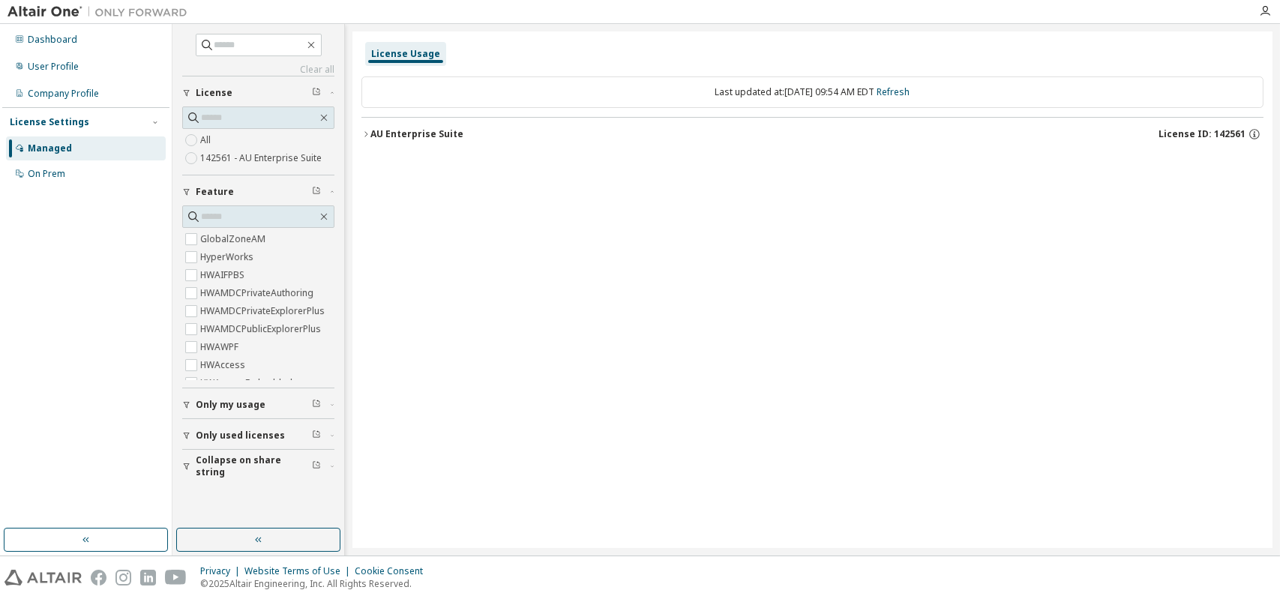
click at [365, 135] on icon "button" at bounding box center [366, 133] width 3 height 5
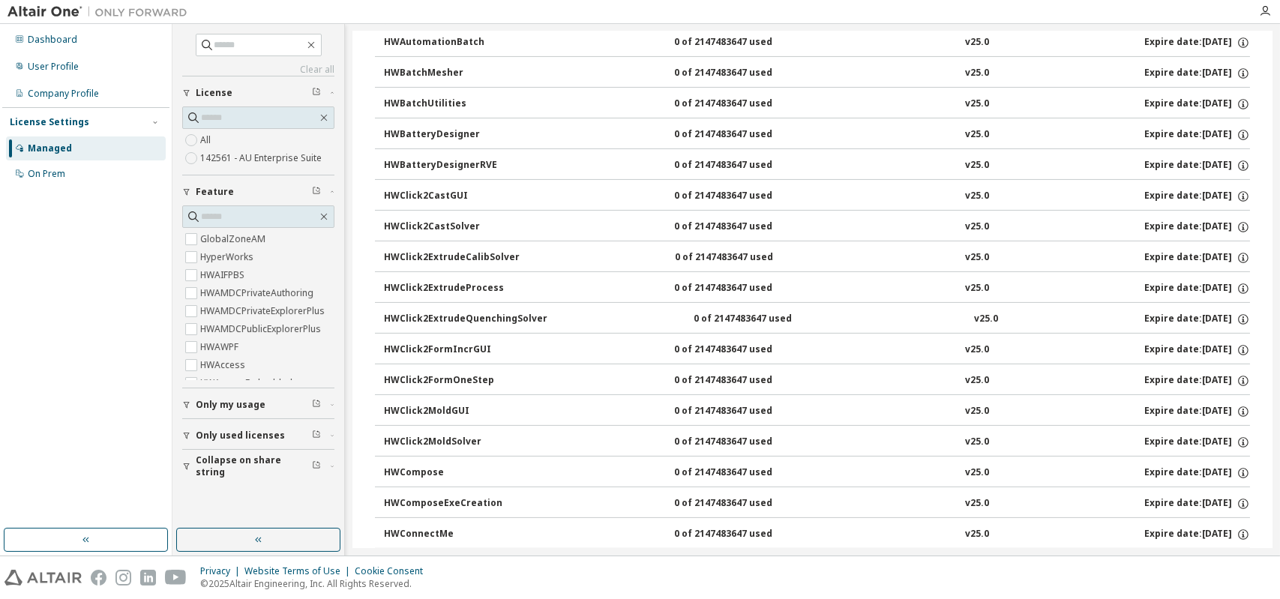
scroll to position [900, 0]
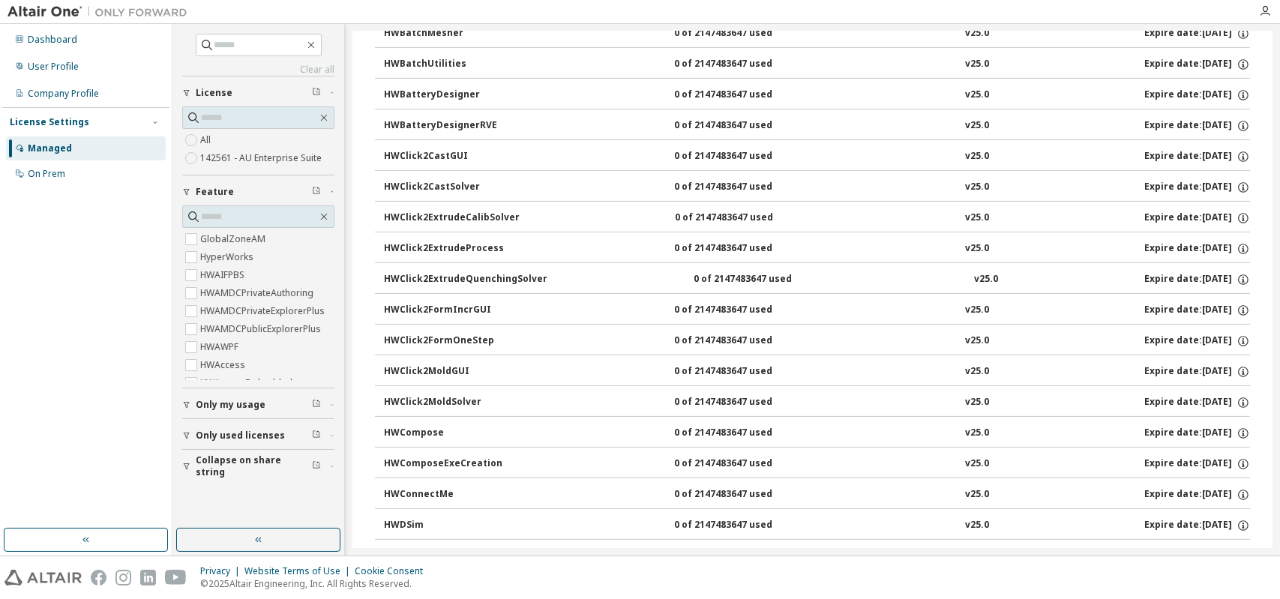
click at [193, 432] on div "button" at bounding box center [189, 435] width 14 height 9
